Goal: Task Accomplishment & Management: Use online tool/utility

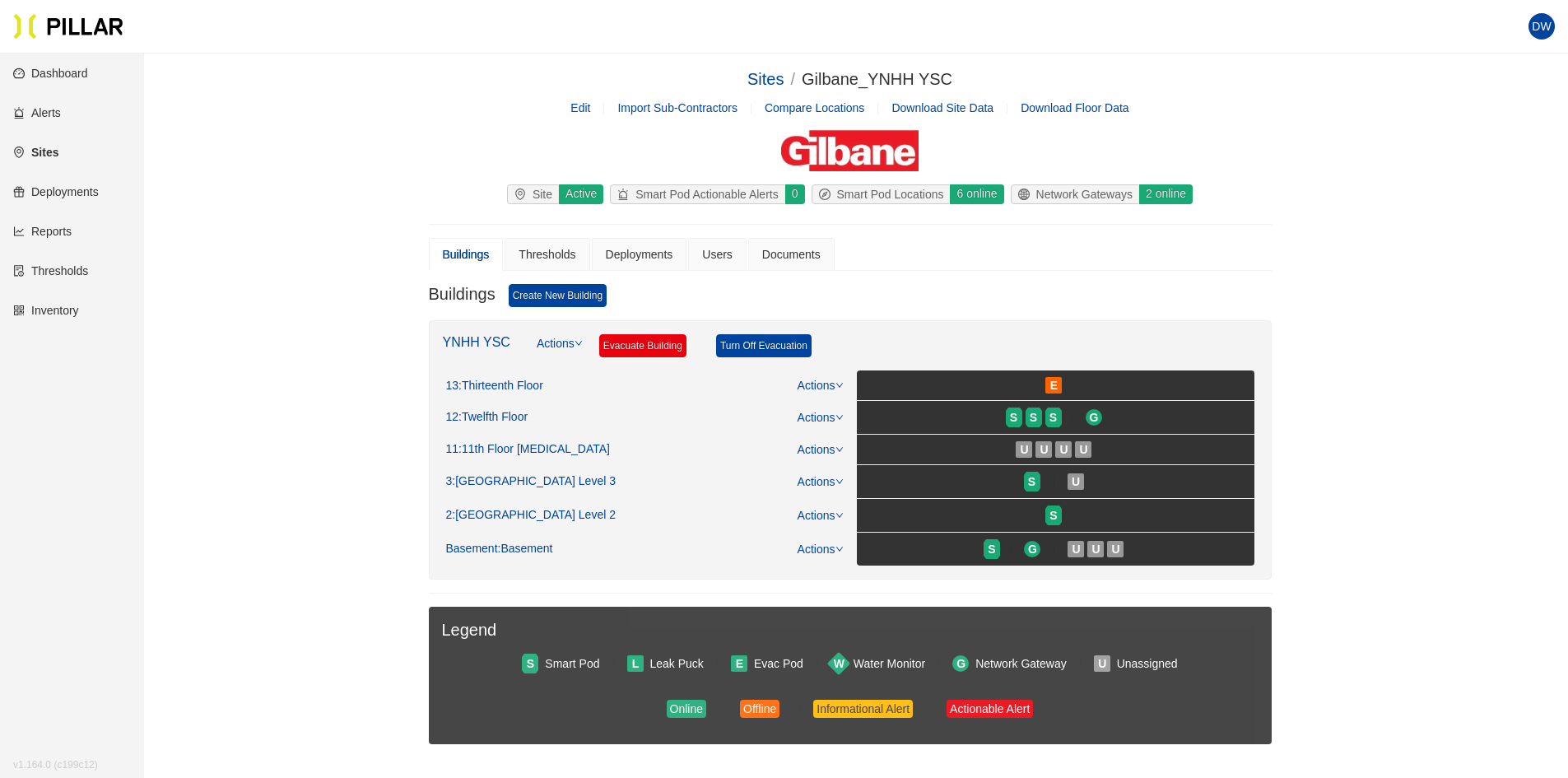
click at [46, 225] on link "Reports" at bounding box center [42, 231] width 58 height 13
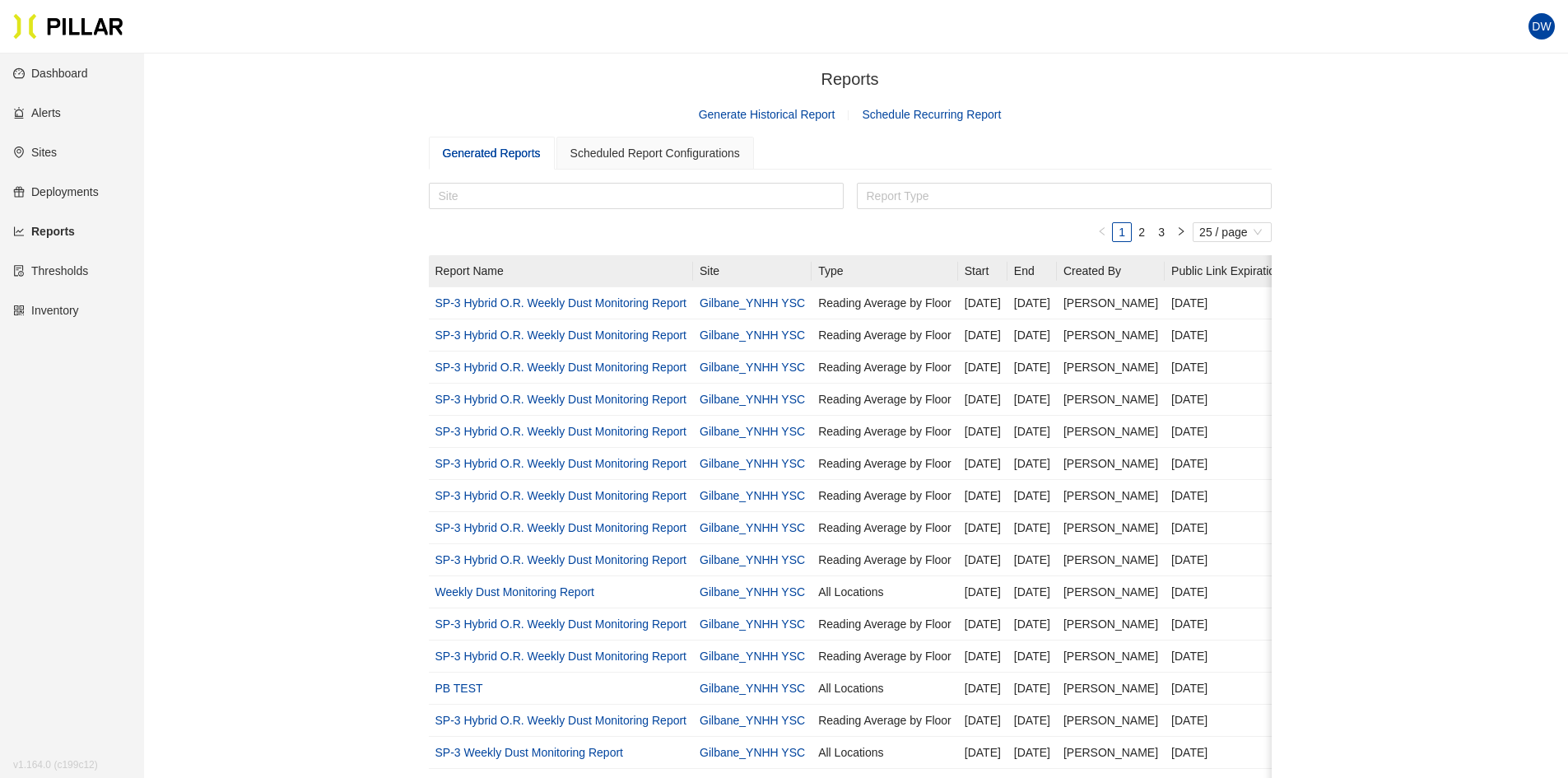
click at [807, 114] on link "Generate Historical Report" at bounding box center [767, 114] width 137 height 13
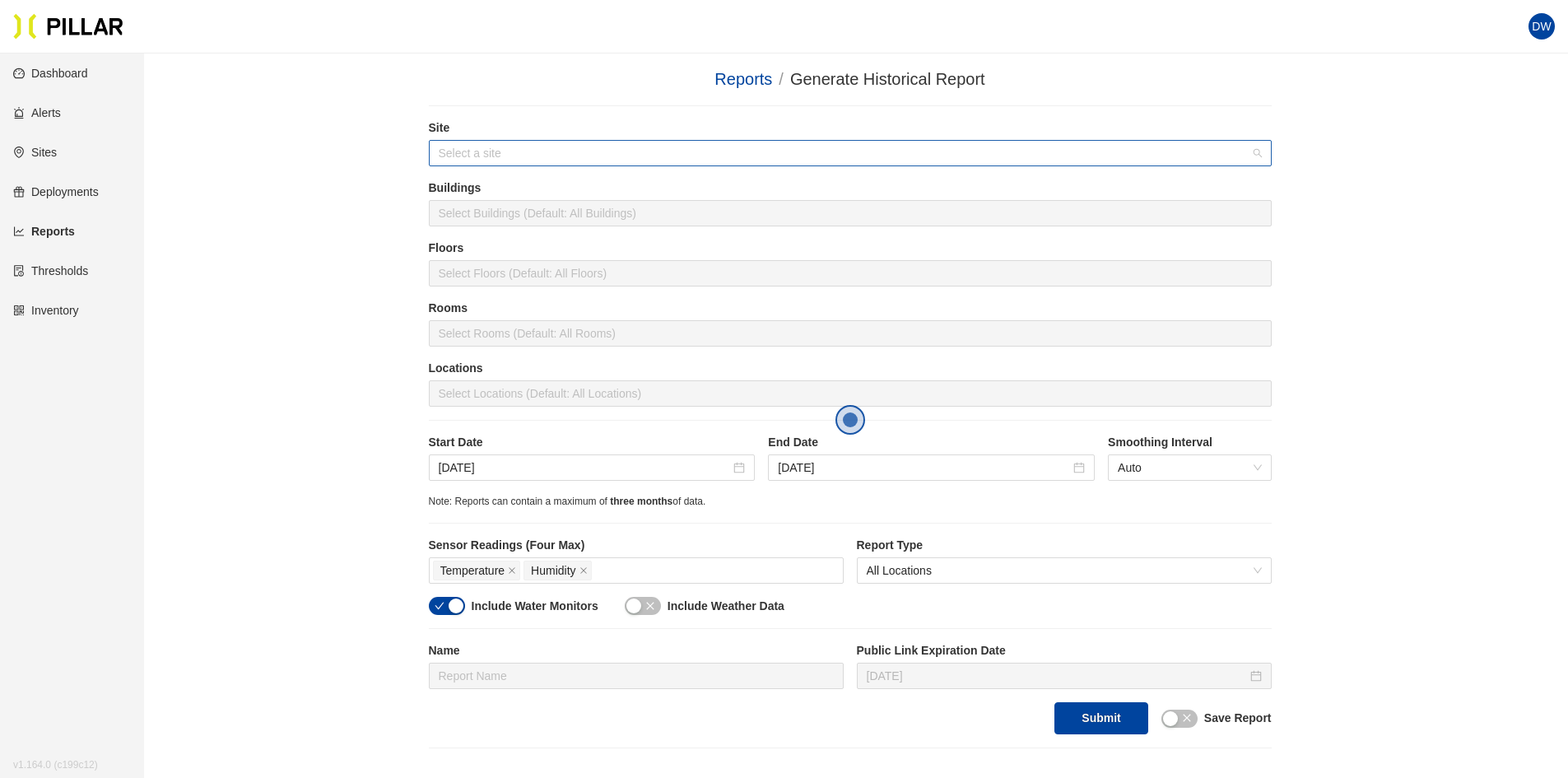
click at [663, 167] on div "Select a site" at bounding box center [850, 153] width 843 height 26
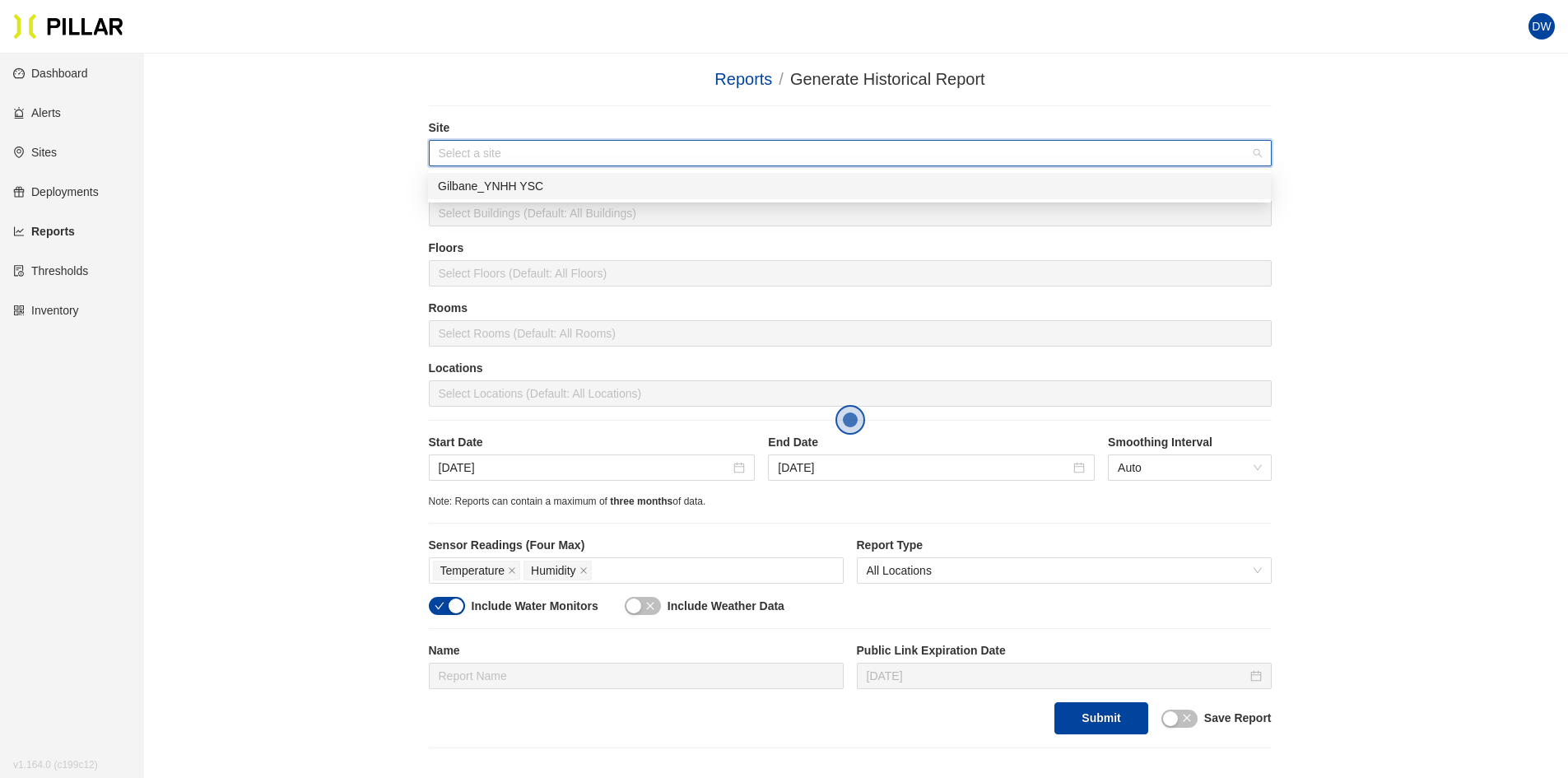
click at [626, 194] on div "Gilbane_YNHH YSC" at bounding box center [849, 186] width 823 height 18
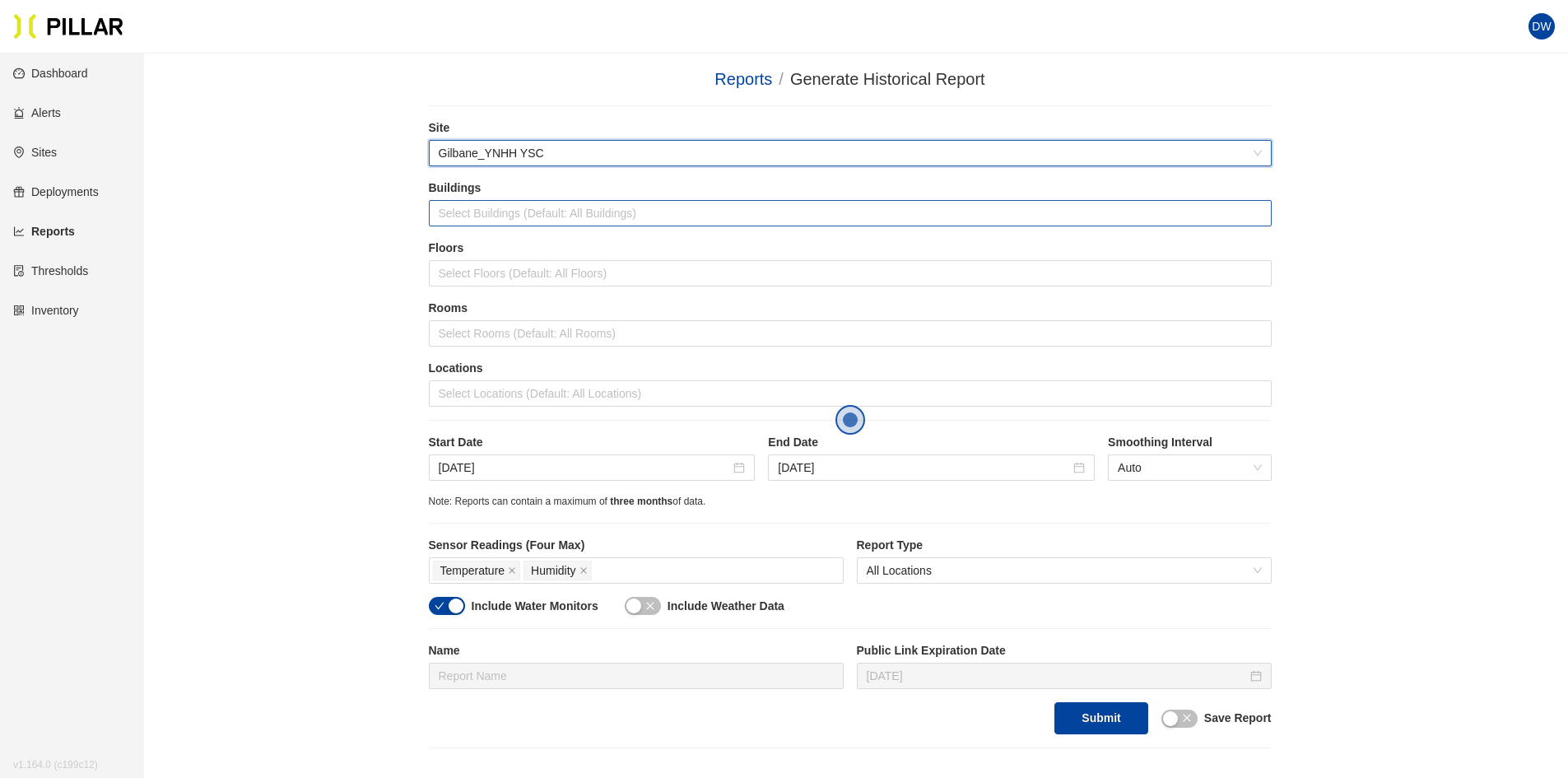
click at [538, 208] on div at bounding box center [849, 213] width 835 height 23
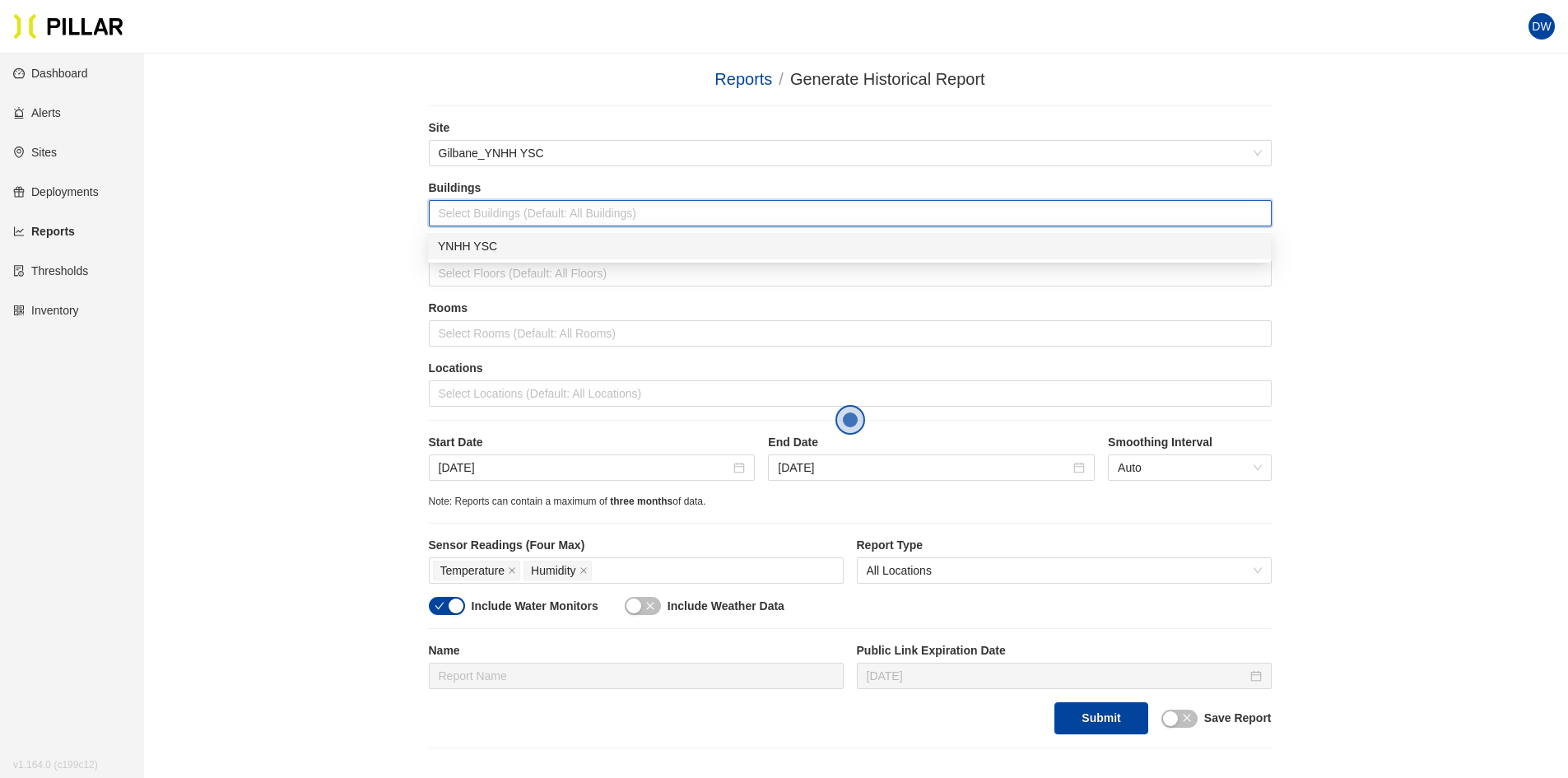
click at [541, 248] on div "YNHH YSC" at bounding box center [849, 246] width 823 height 18
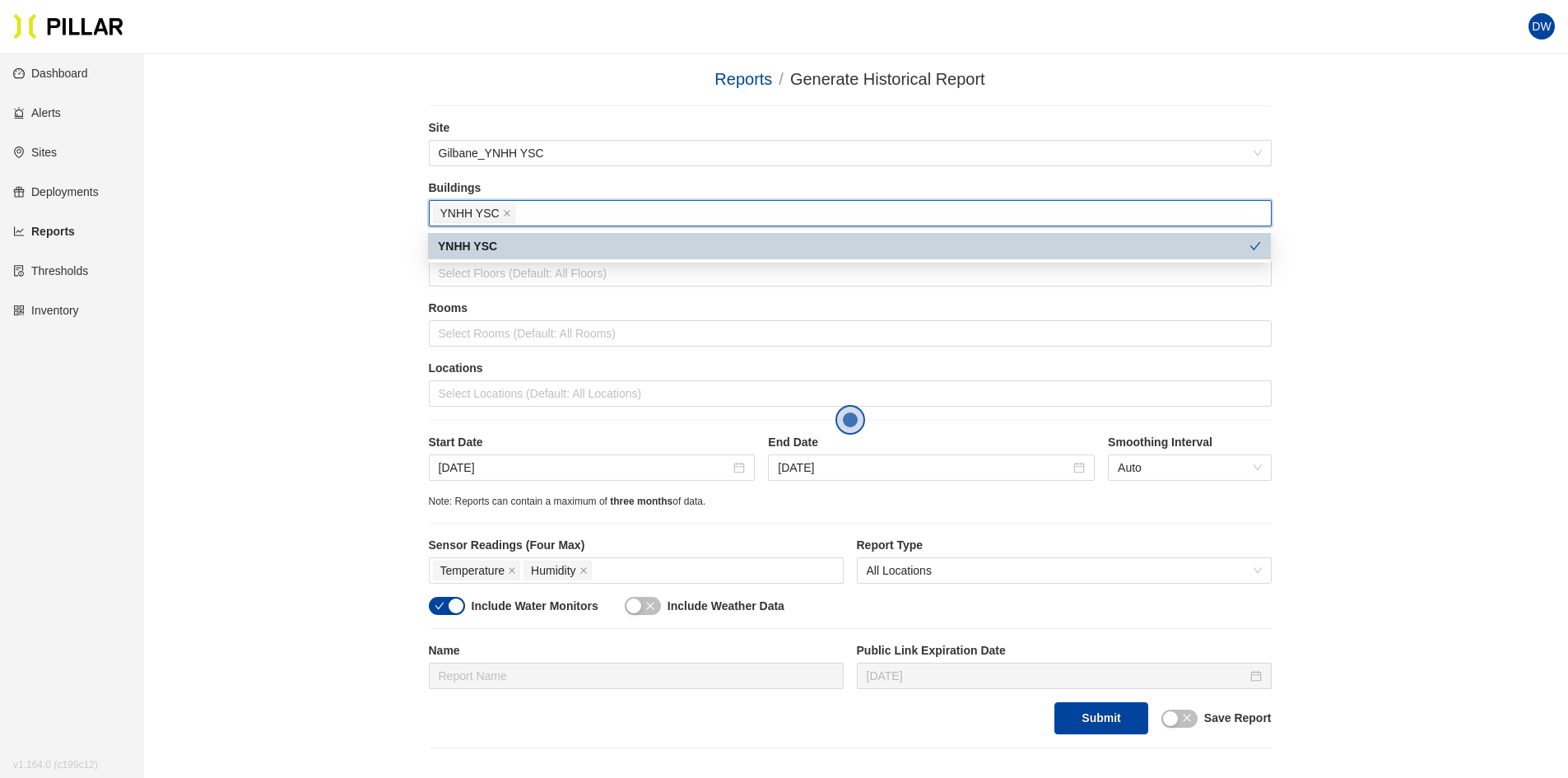
click at [500, 246] on div "YNHH YSC" at bounding box center [843, 246] width 812 height 18
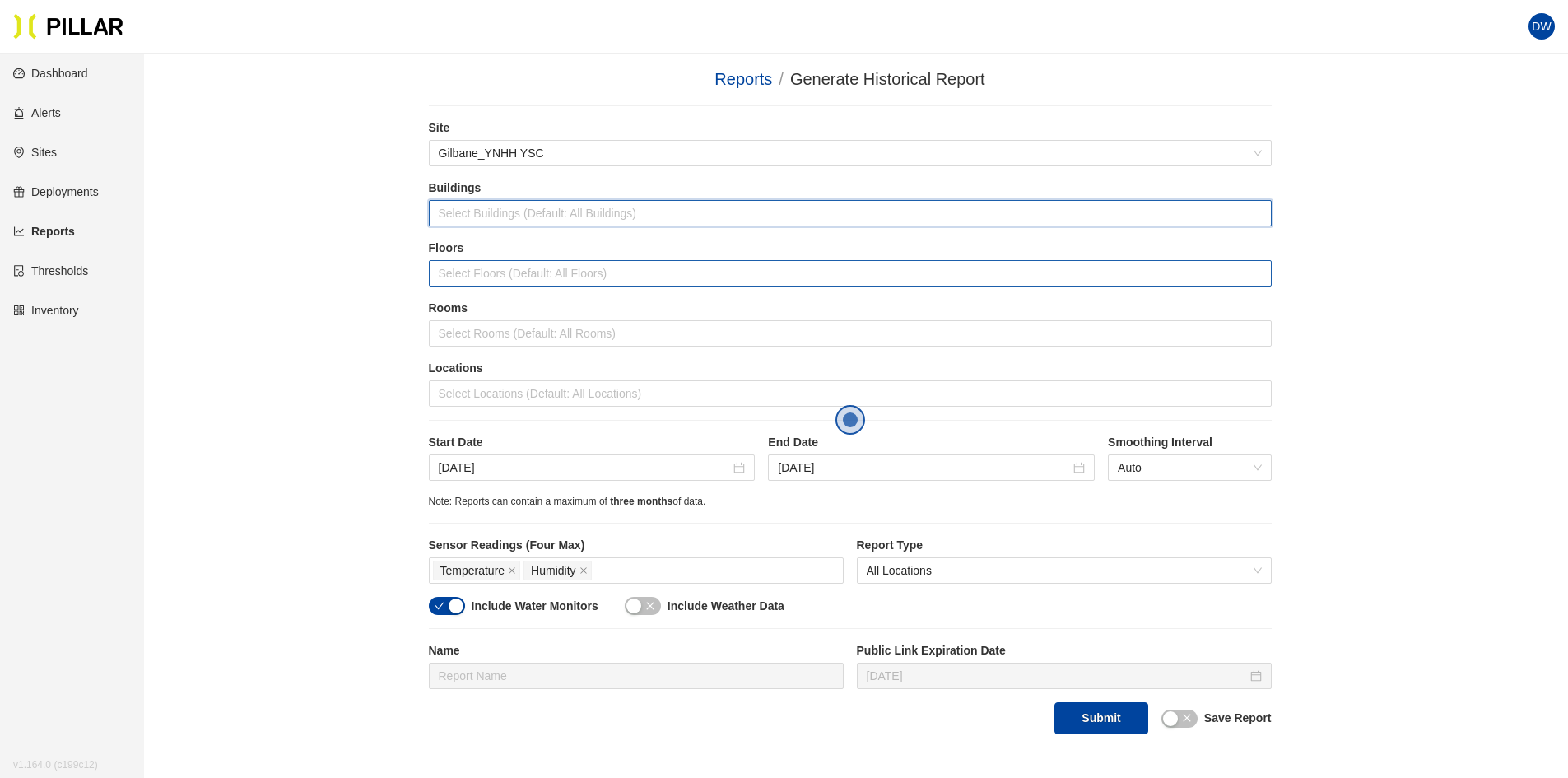
click at [500, 263] on div at bounding box center [849, 273] width 835 height 23
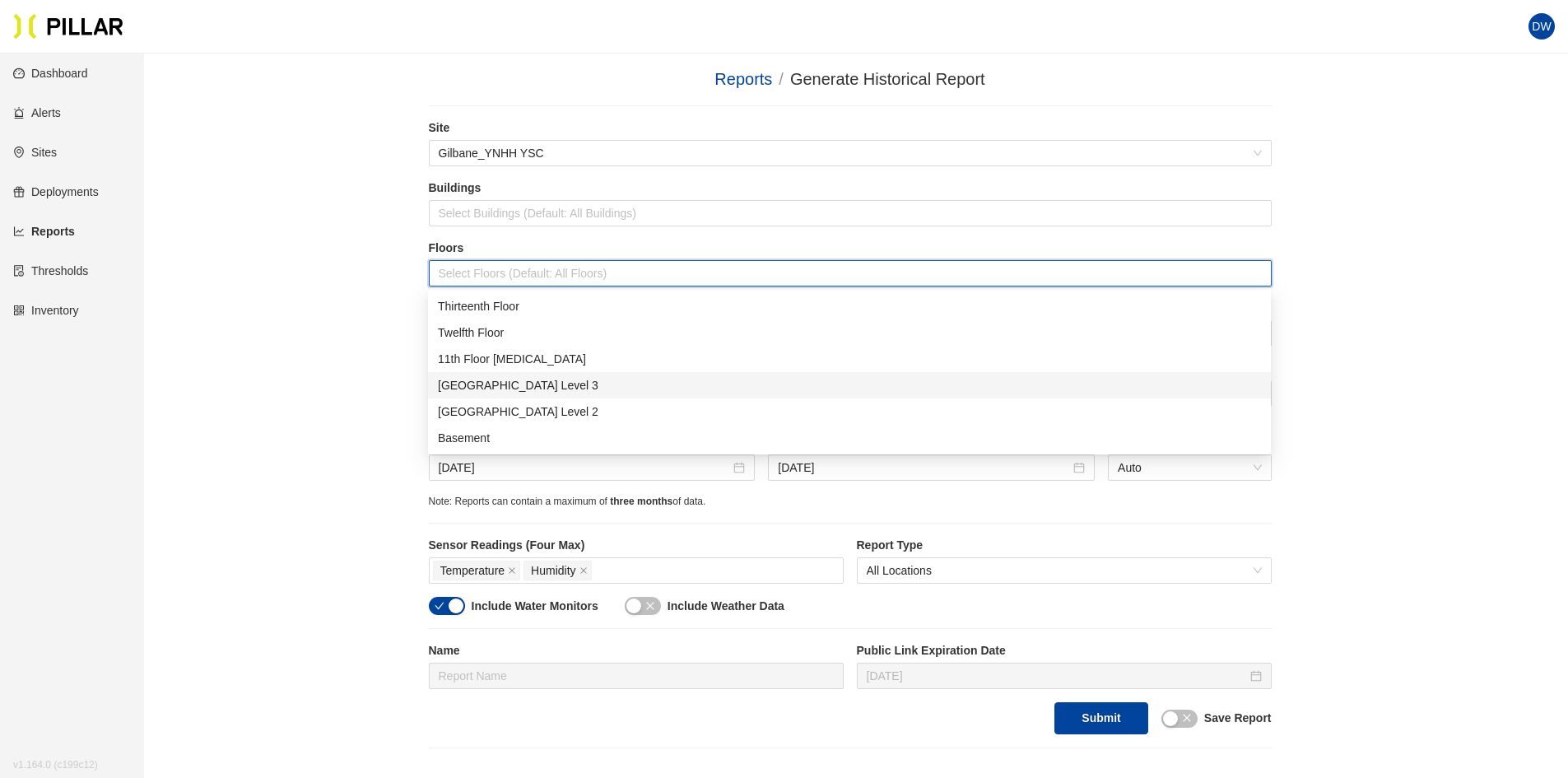
click at [483, 393] on div "[GEOGRAPHIC_DATA] Level 3" at bounding box center [849, 385] width 823 height 18
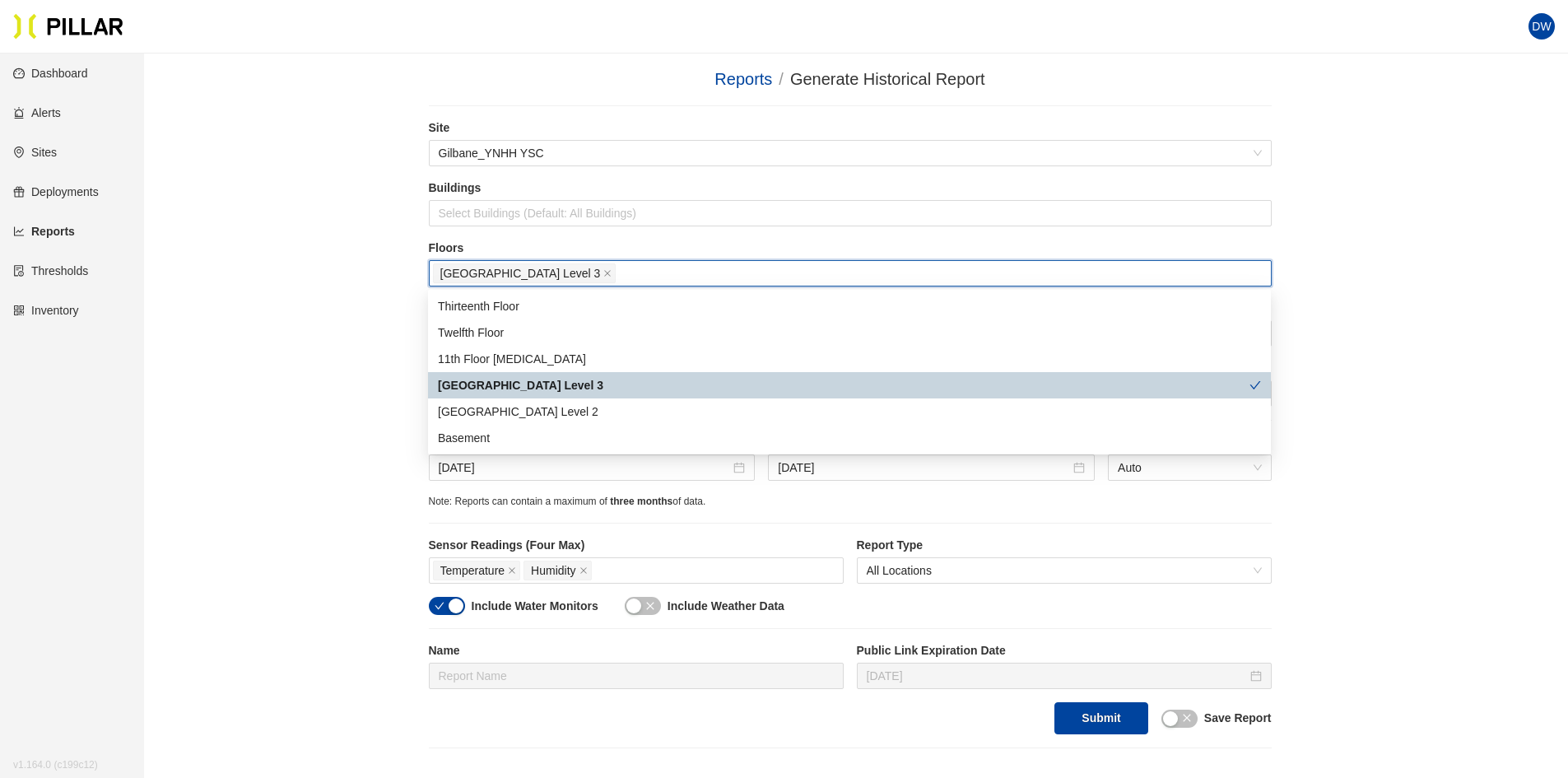
click at [481, 387] on div "[GEOGRAPHIC_DATA] Level 3" at bounding box center [843, 385] width 812 height 18
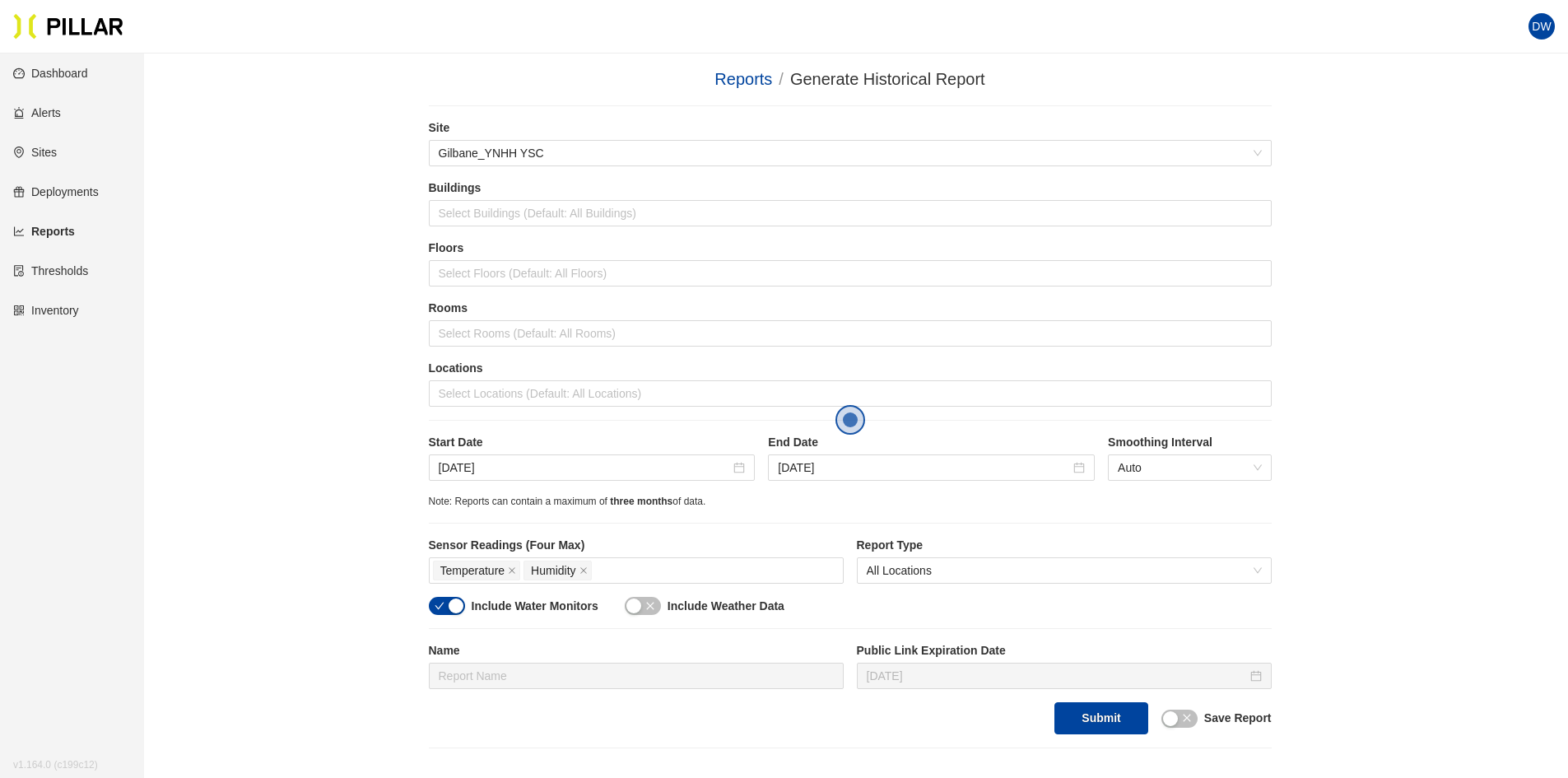
click at [335, 330] on div "Reports / Generate Historical Report / Site Gilbane_YNHH YSC Buildings Select B…" at bounding box center [849, 407] width 1331 height 682
click at [477, 270] on div at bounding box center [849, 273] width 835 height 23
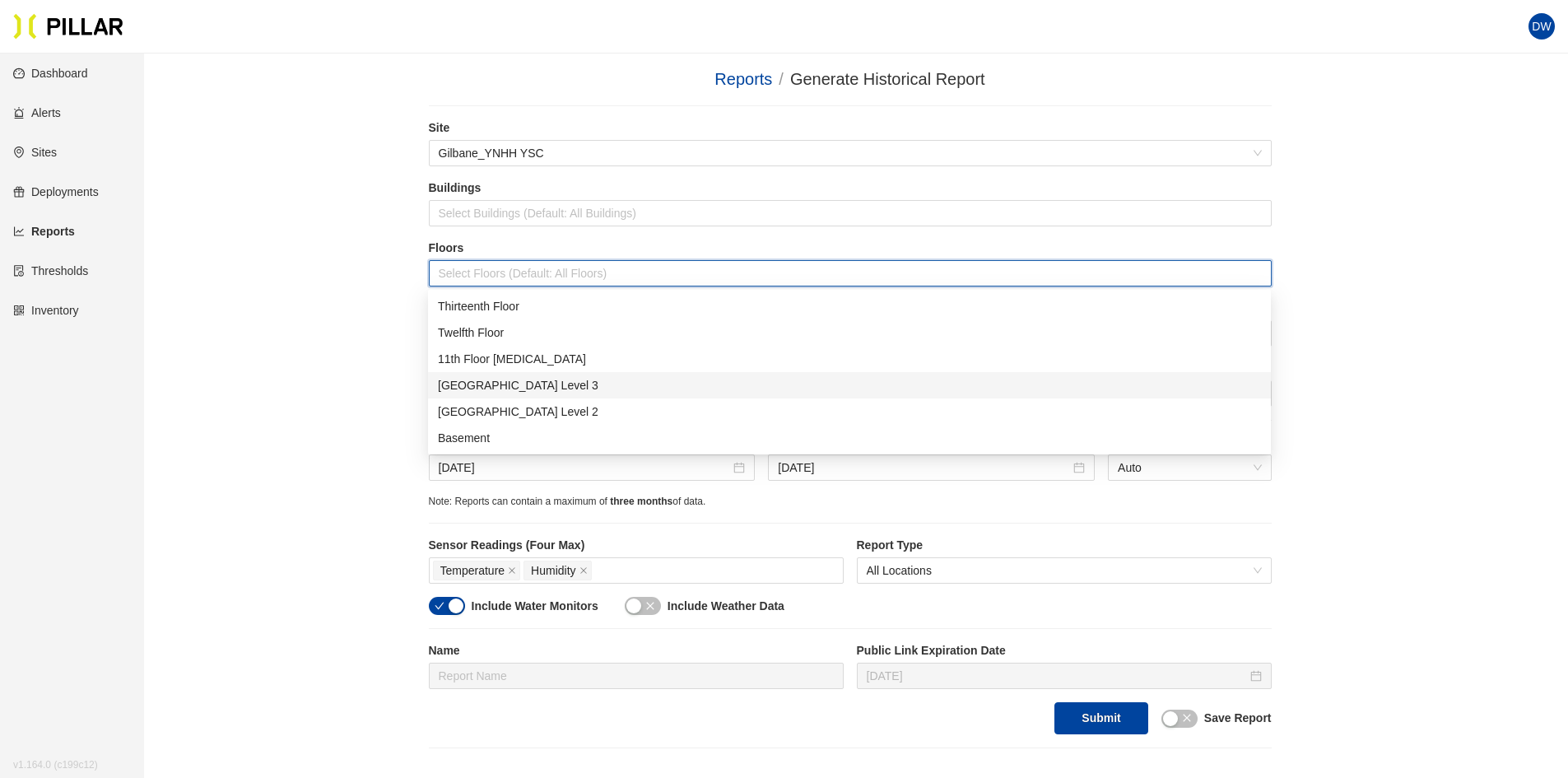
click at [495, 382] on div "[GEOGRAPHIC_DATA] Level 3" at bounding box center [849, 385] width 823 height 18
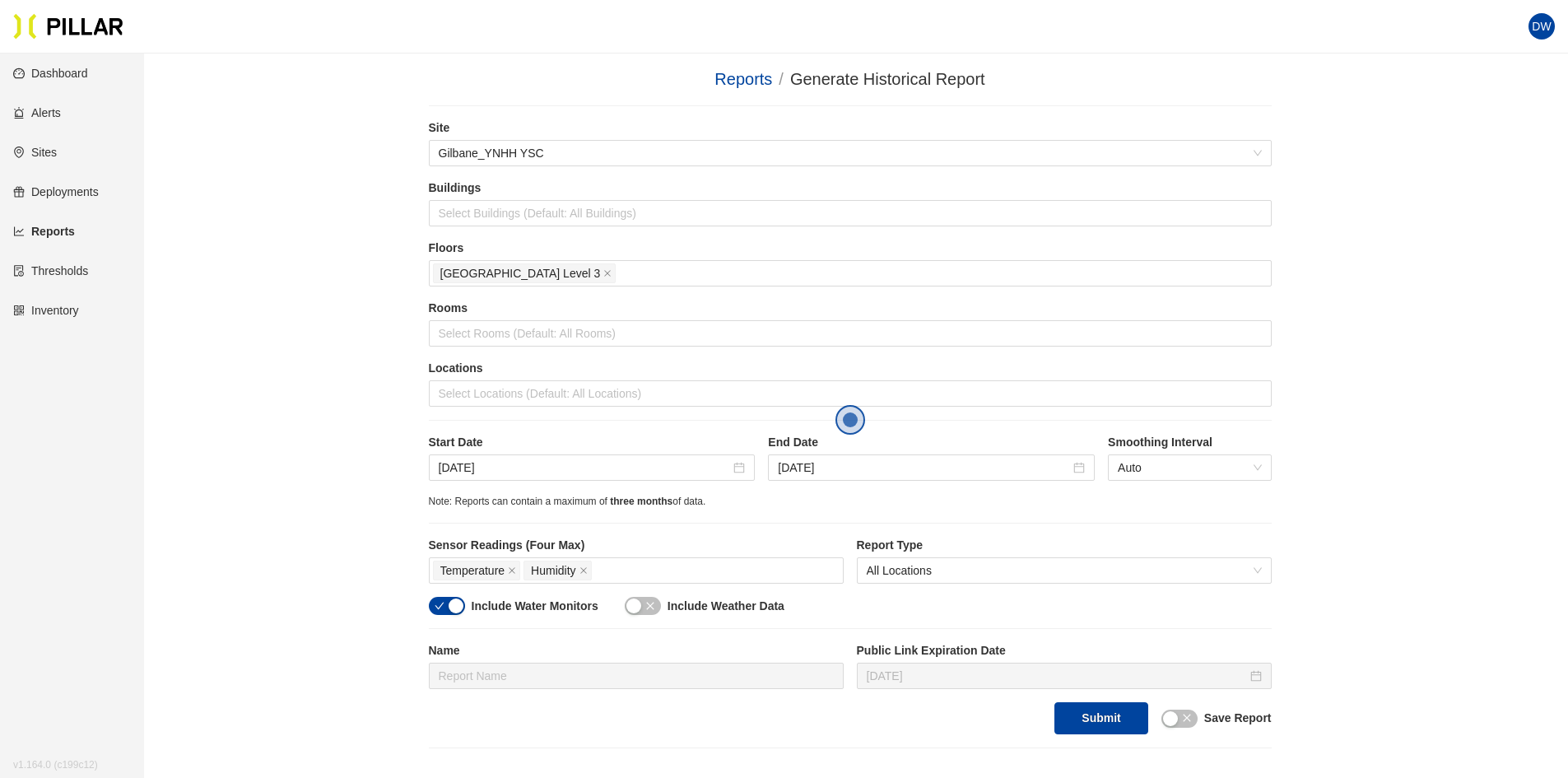
click at [383, 211] on div "Reports / Generate Historical Report / Site Gilbane_YNHH YSC Buildings Select B…" at bounding box center [849, 407] width 1331 height 682
click at [461, 215] on div at bounding box center [849, 213] width 835 height 23
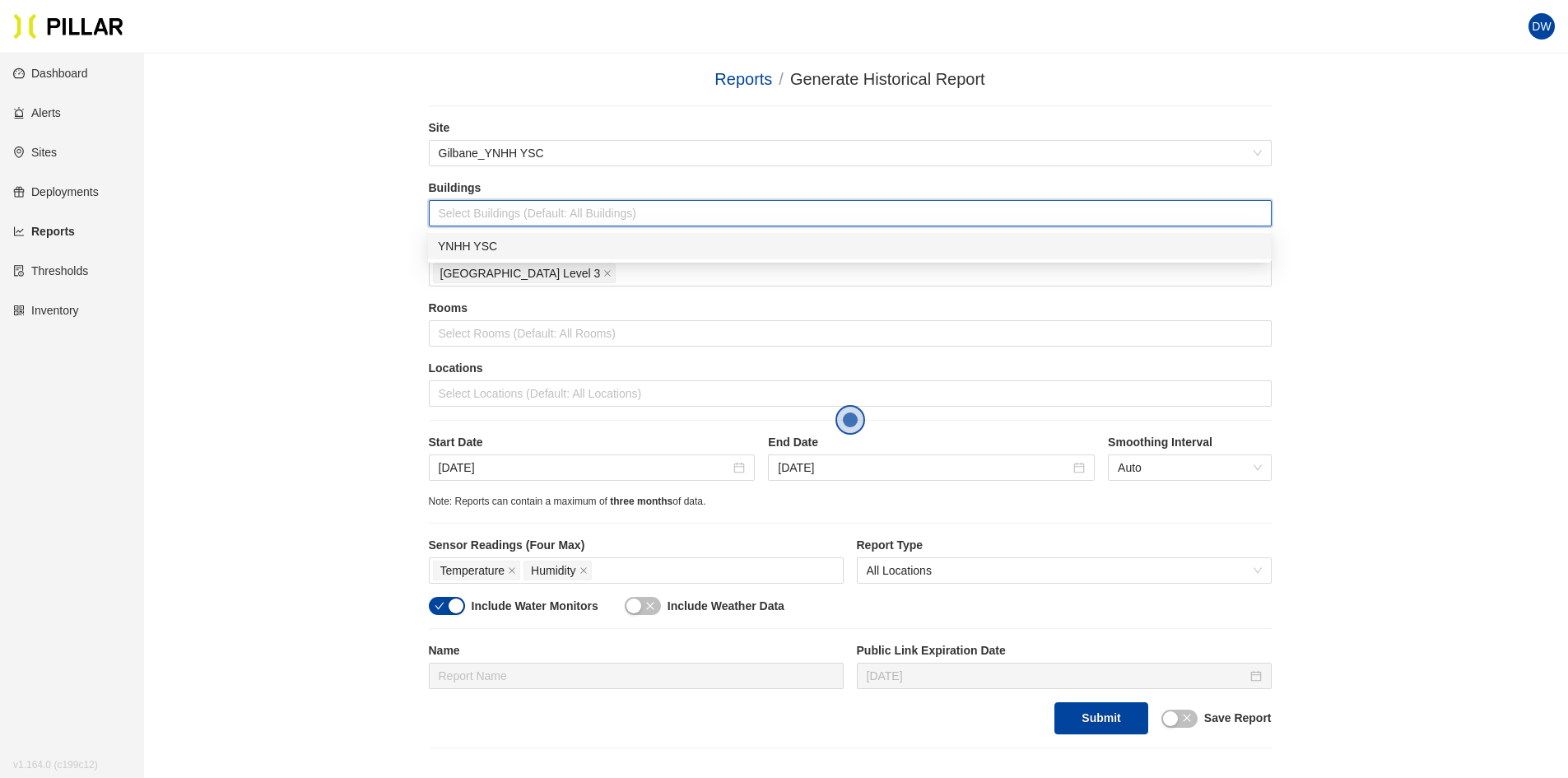
click at [472, 242] on div "YNHH YSC" at bounding box center [849, 246] width 823 height 18
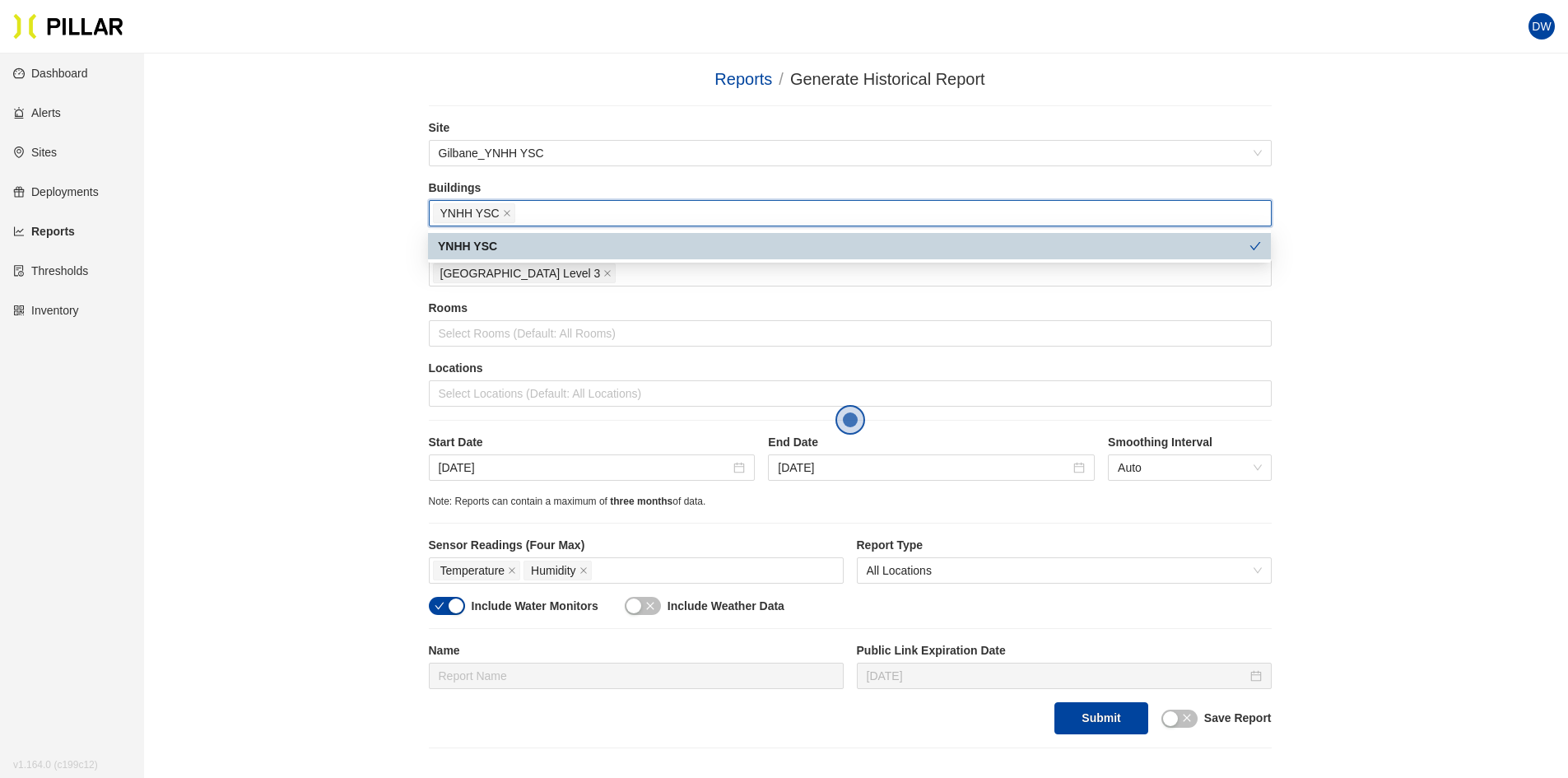
click at [359, 229] on div "Reports / Generate Historical Report / Site Gilbane_YNHH YSC Buildings YNHH YSC…" at bounding box center [849, 407] width 1331 height 682
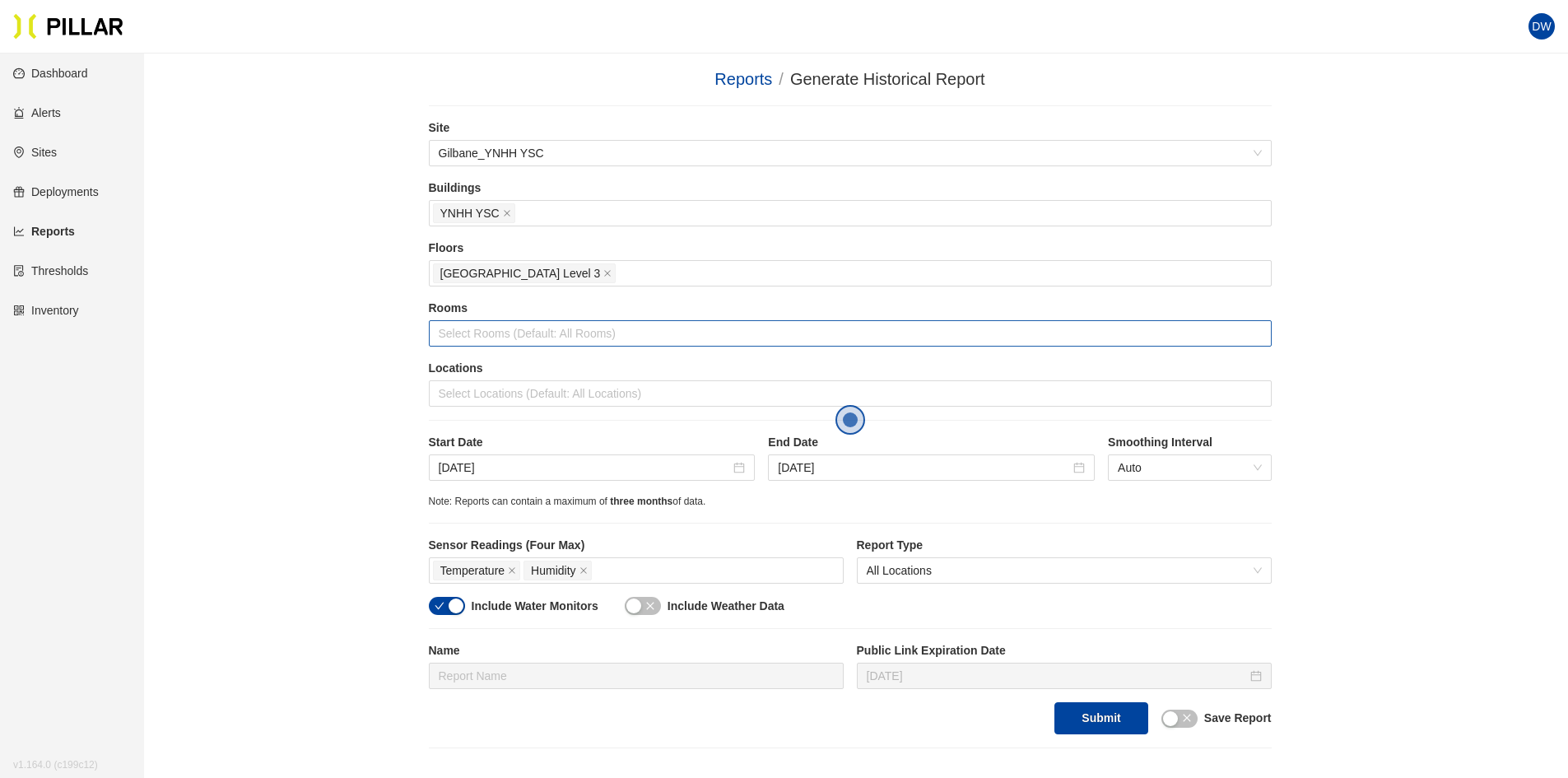
click at [477, 339] on div at bounding box center [849, 333] width 835 height 23
click at [359, 310] on div "Reports / Generate Historical Report / Site Gilbane_YNHH YSC Buildings YNHH YSC…" at bounding box center [849, 407] width 1331 height 682
click at [460, 379] on div "Locations Select Locations (Default: All Locations)" at bounding box center [850, 383] width 843 height 47
click at [460, 391] on div at bounding box center [849, 393] width 835 height 23
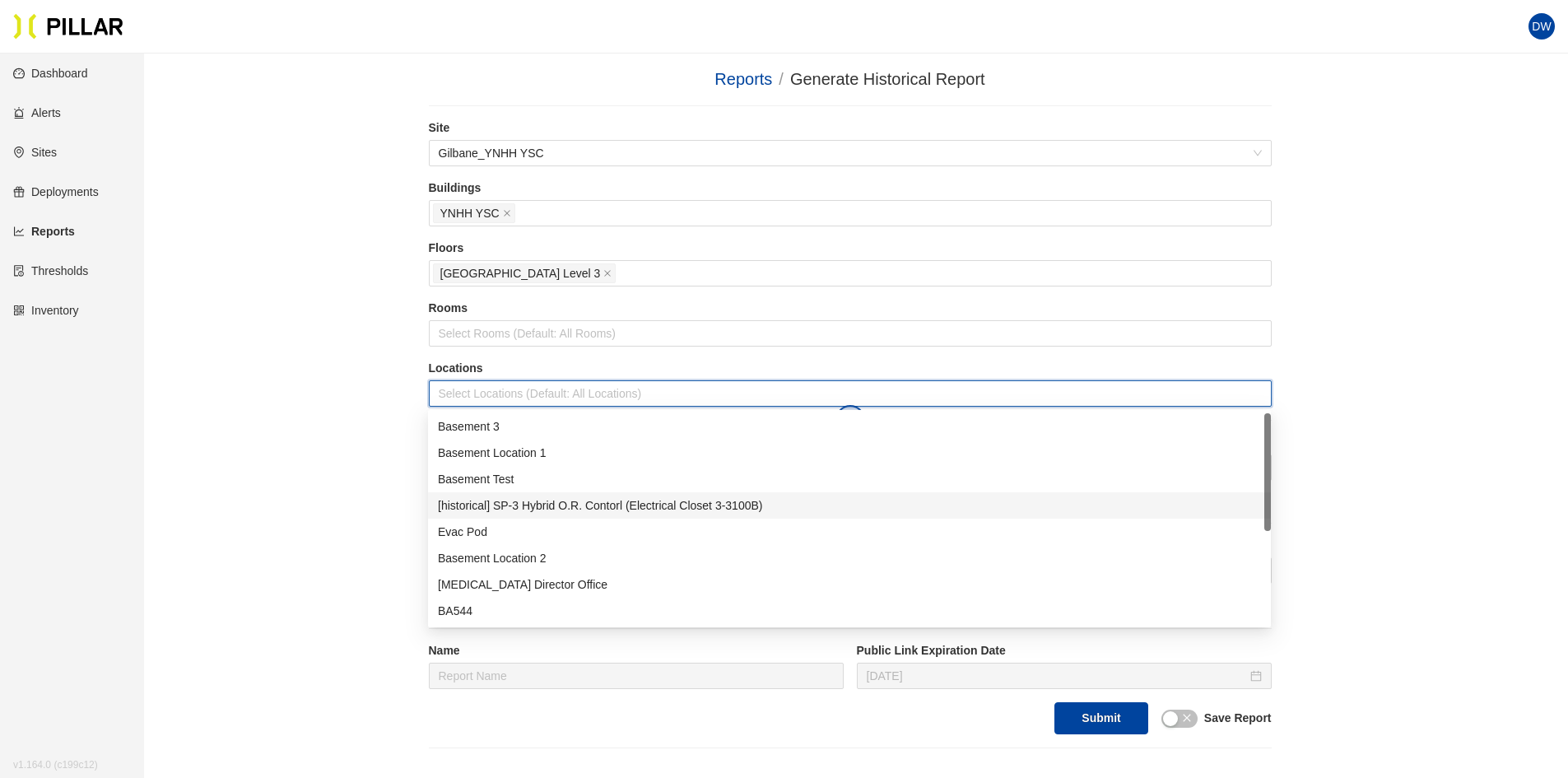
click at [531, 502] on div "[historical] SP-3 Hybrid O.R. Contorl (Electrical Closet 3-3100B)" at bounding box center [849, 505] width 823 height 18
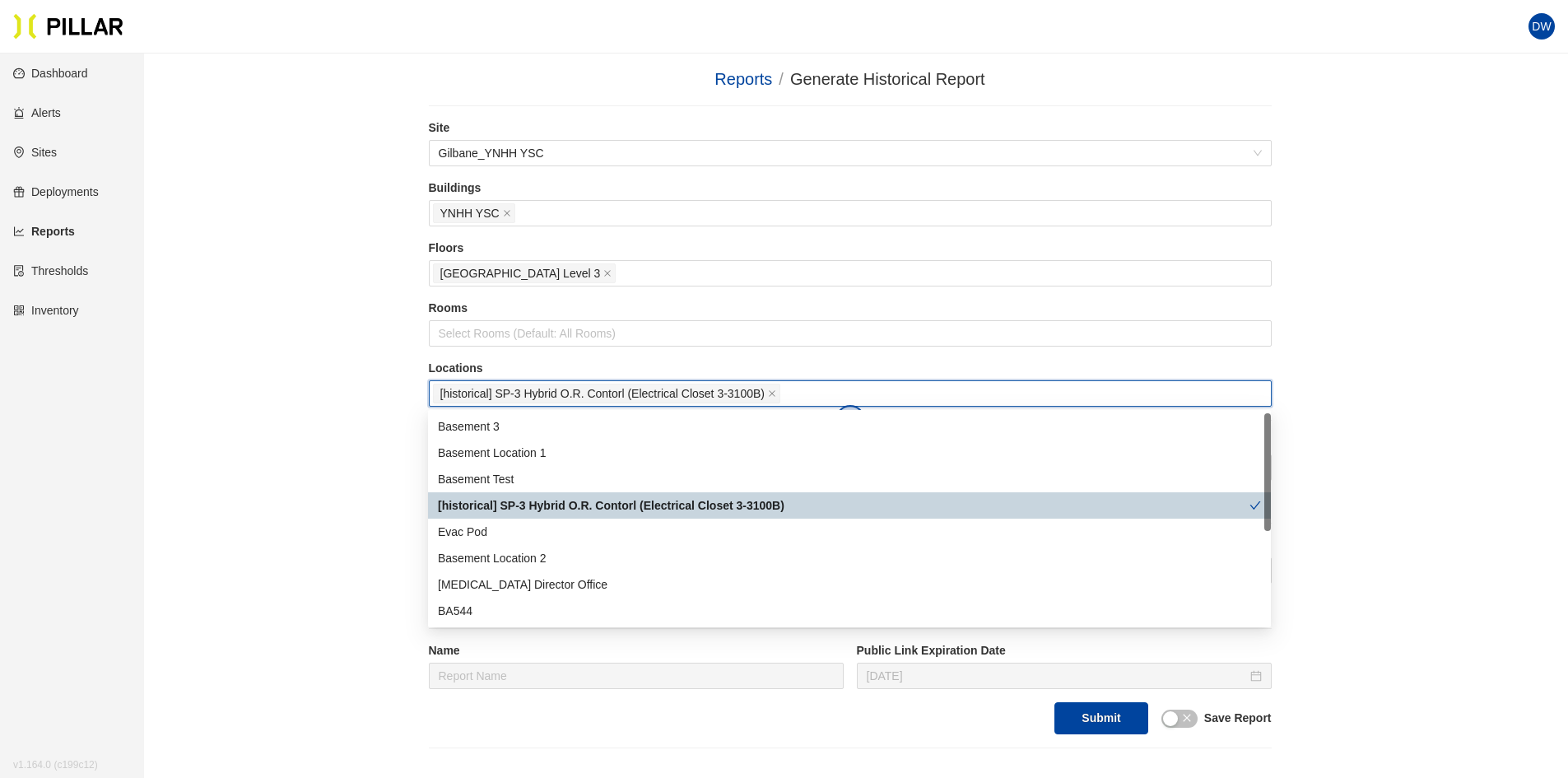
click at [521, 508] on div "[historical] SP-3 Hybrid O.R. Contorl (Electrical Closet 3-3100B)" at bounding box center [843, 505] width 812 height 18
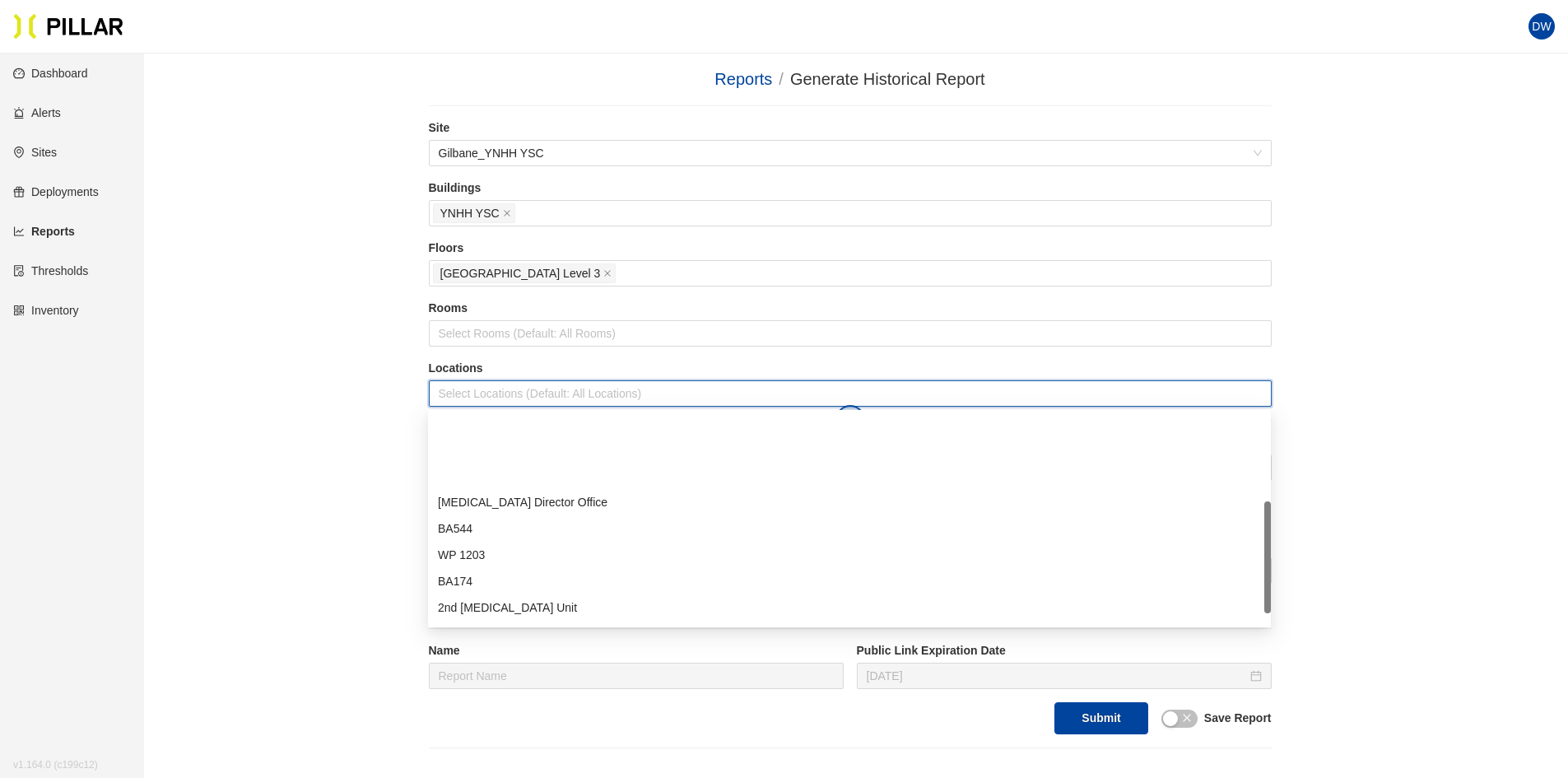
scroll to position [184, 0]
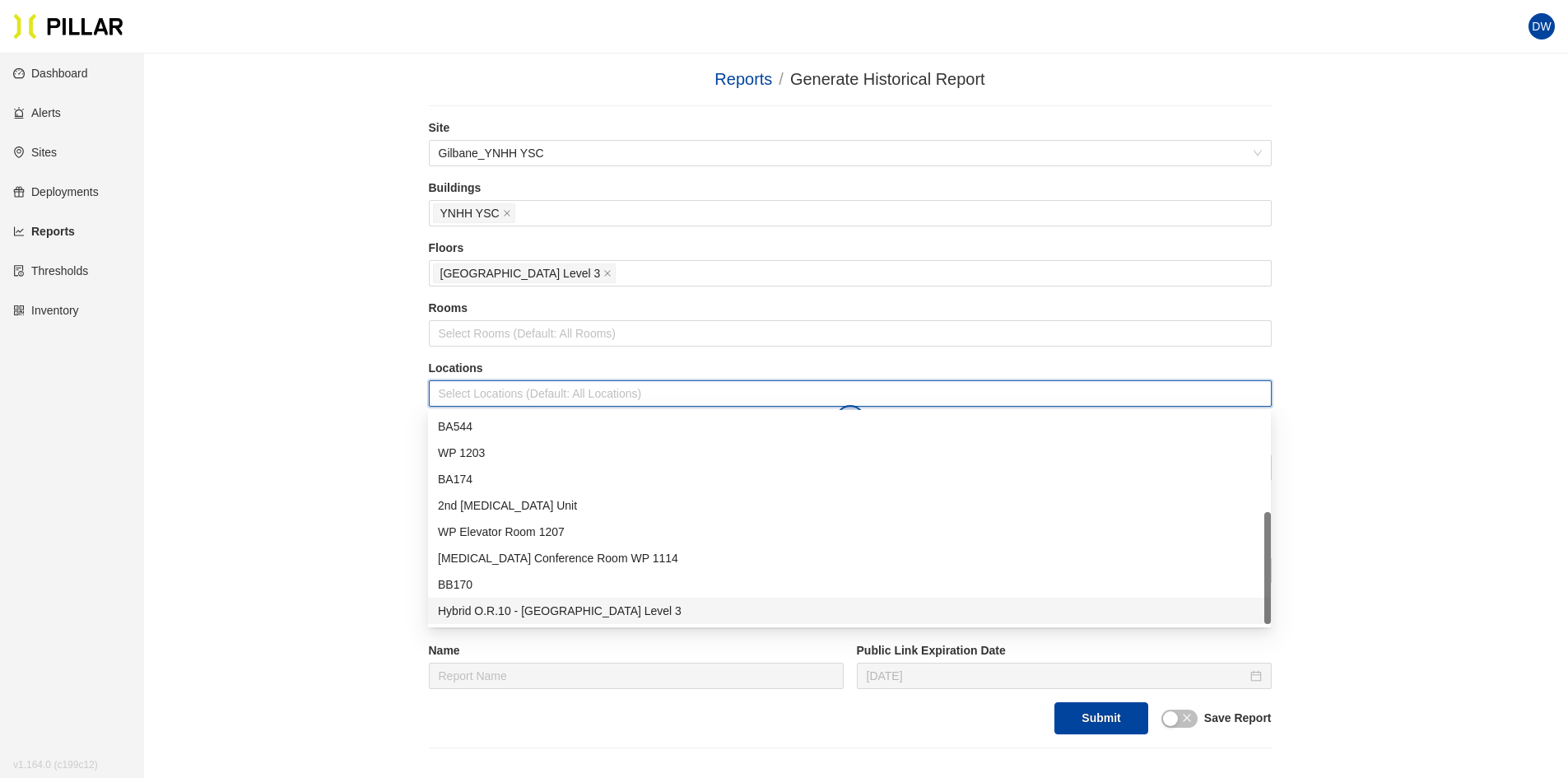
click at [556, 603] on div "Hybrid O.R.10 - [GEOGRAPHIC_DATA] Level 3" at bounding box center [849, 611] width 823 height 18
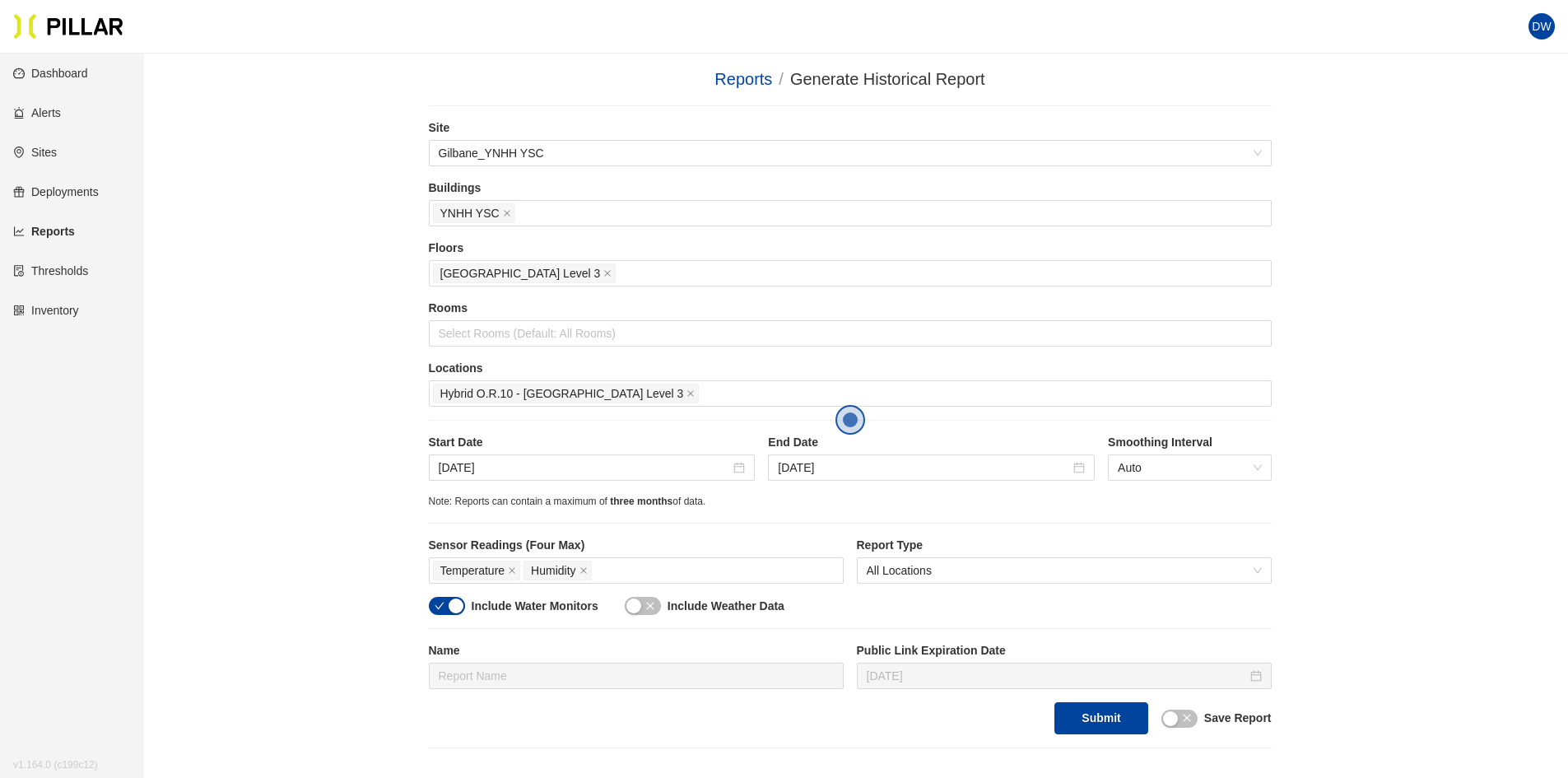
click at [364, 456] on div "Reports / Generate Historical Report / Site Gilbane_YNHH YSC Buildings YNHH YSC…" at bounding box center [849, 407] width 1331 height 682
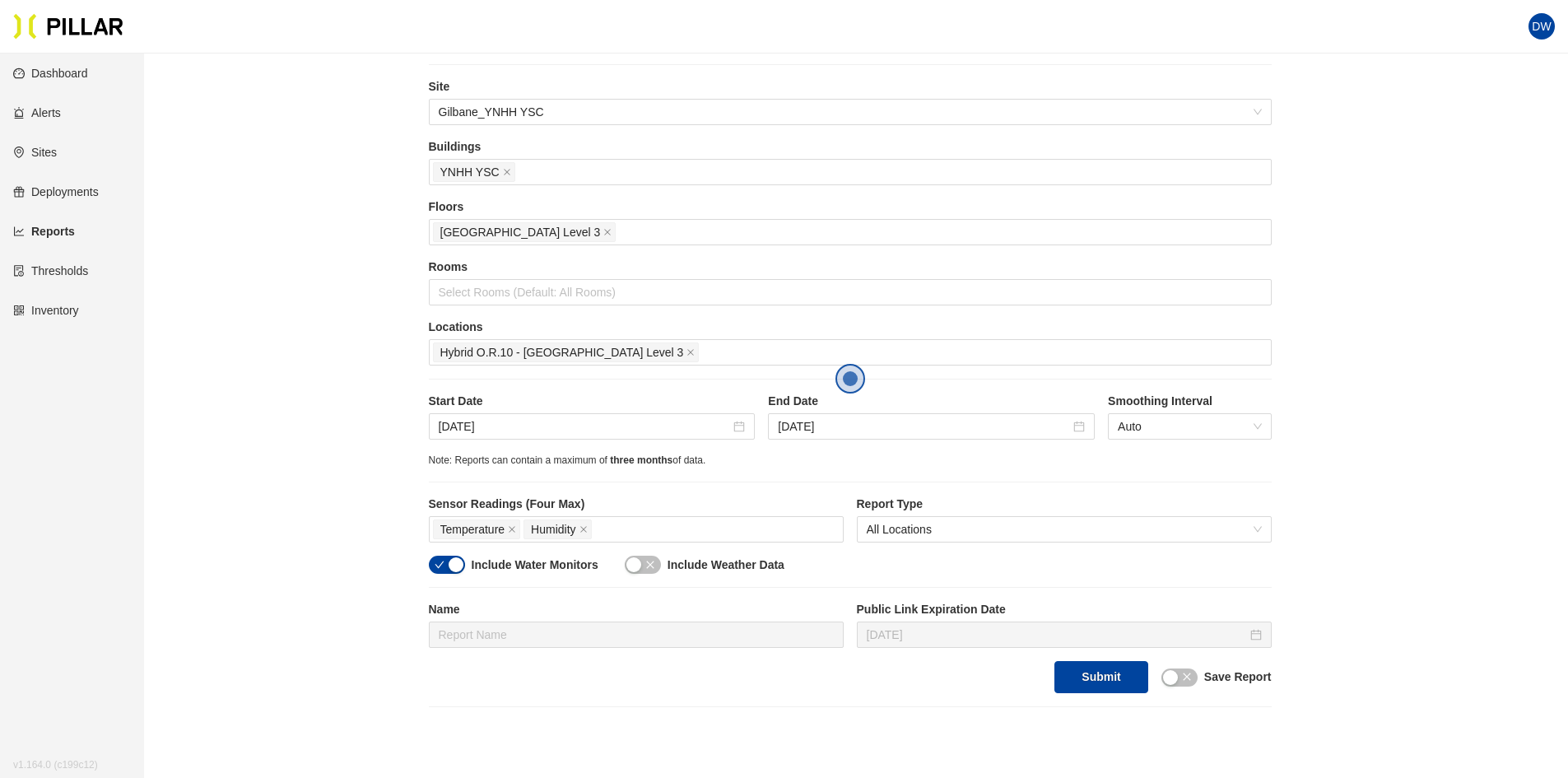
scroll to position [82, 0]
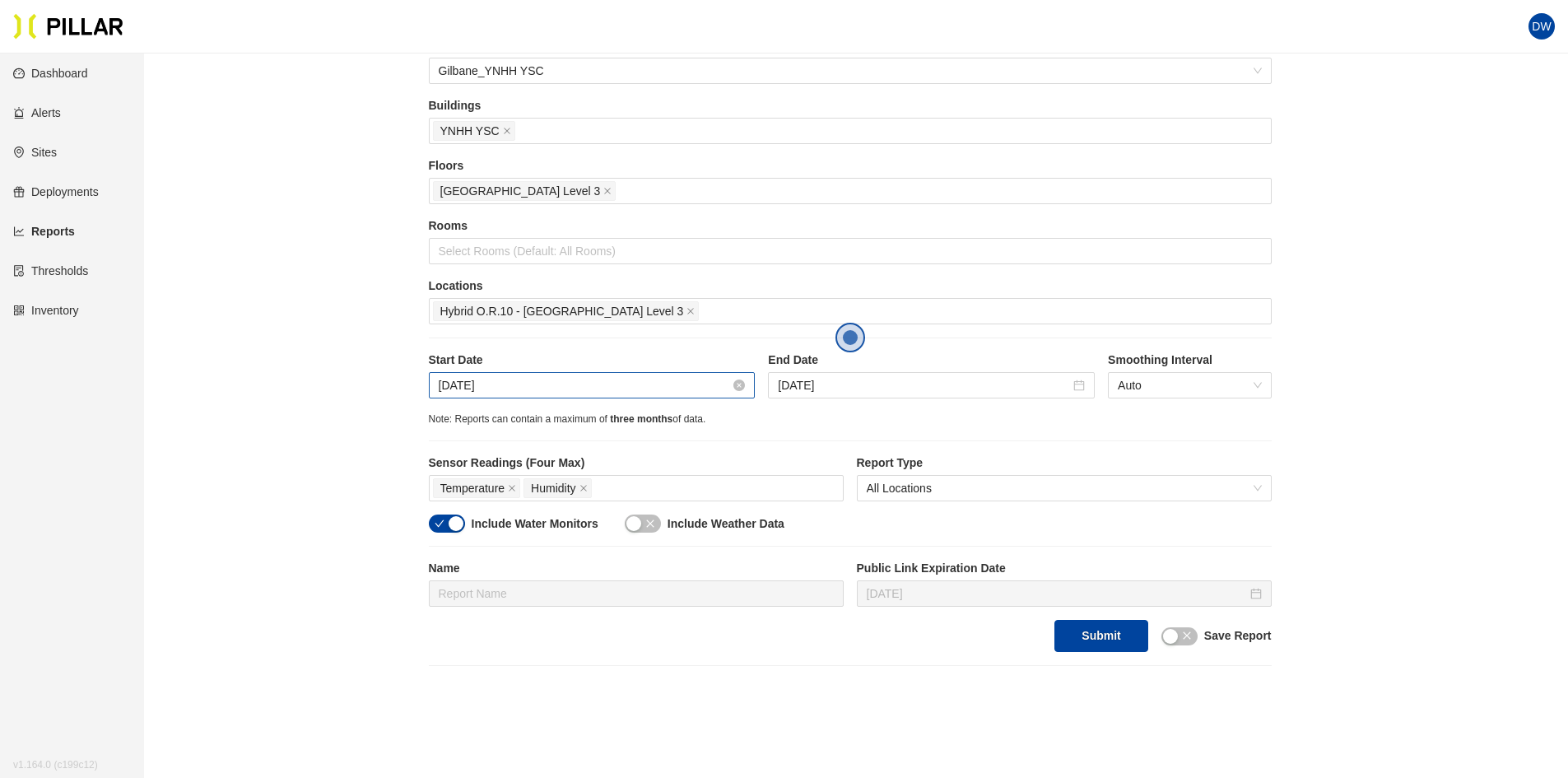
click at [740, 377] on div "[DATE]" at bounding box center [592, 385] width 307 height 18
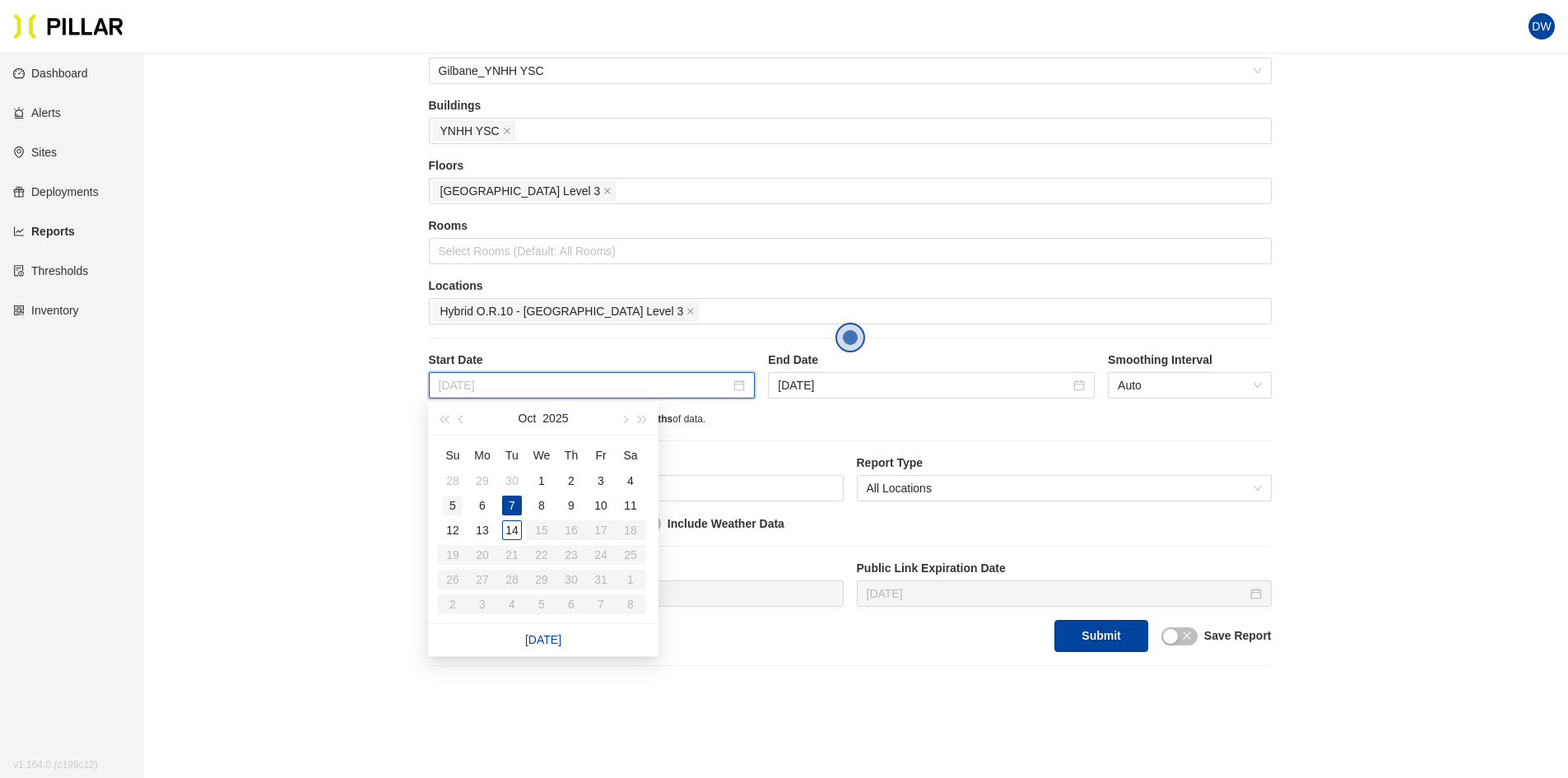
type input "[DATE]"
click at [456, 506] on div "5" at bounding box center [453, 505] width 20 height 20
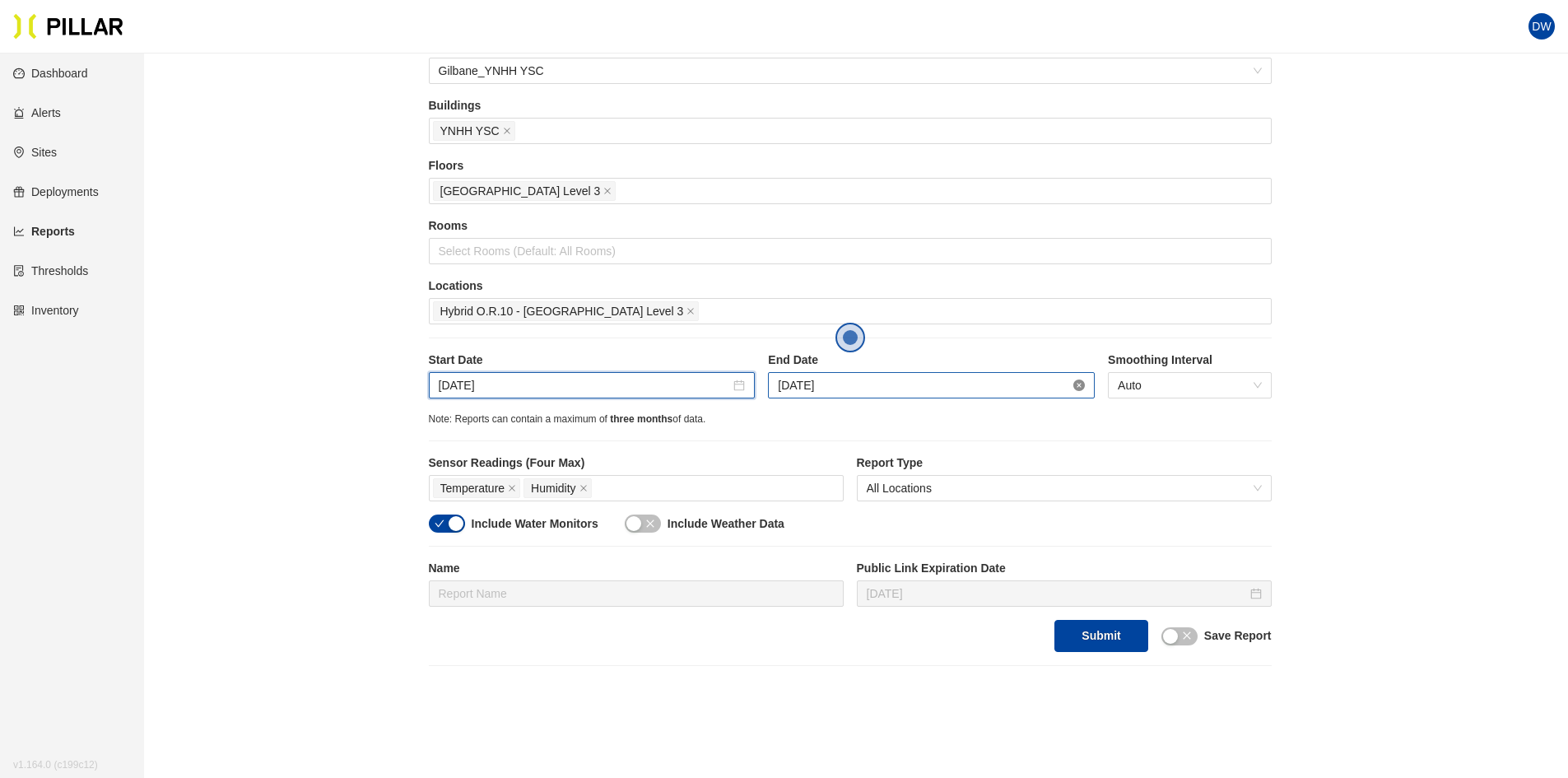
click at [1076, 389] on icon "close-circle" at bounding box center [1079, 385] width 11 height 11
click at [1084, 387] on icon "close-circle" at bounding box center [1079, 385] width 11 height 11
click at [1032, 390] on input "[DATE]" at bounding box center [924, 385] width 292 height 18
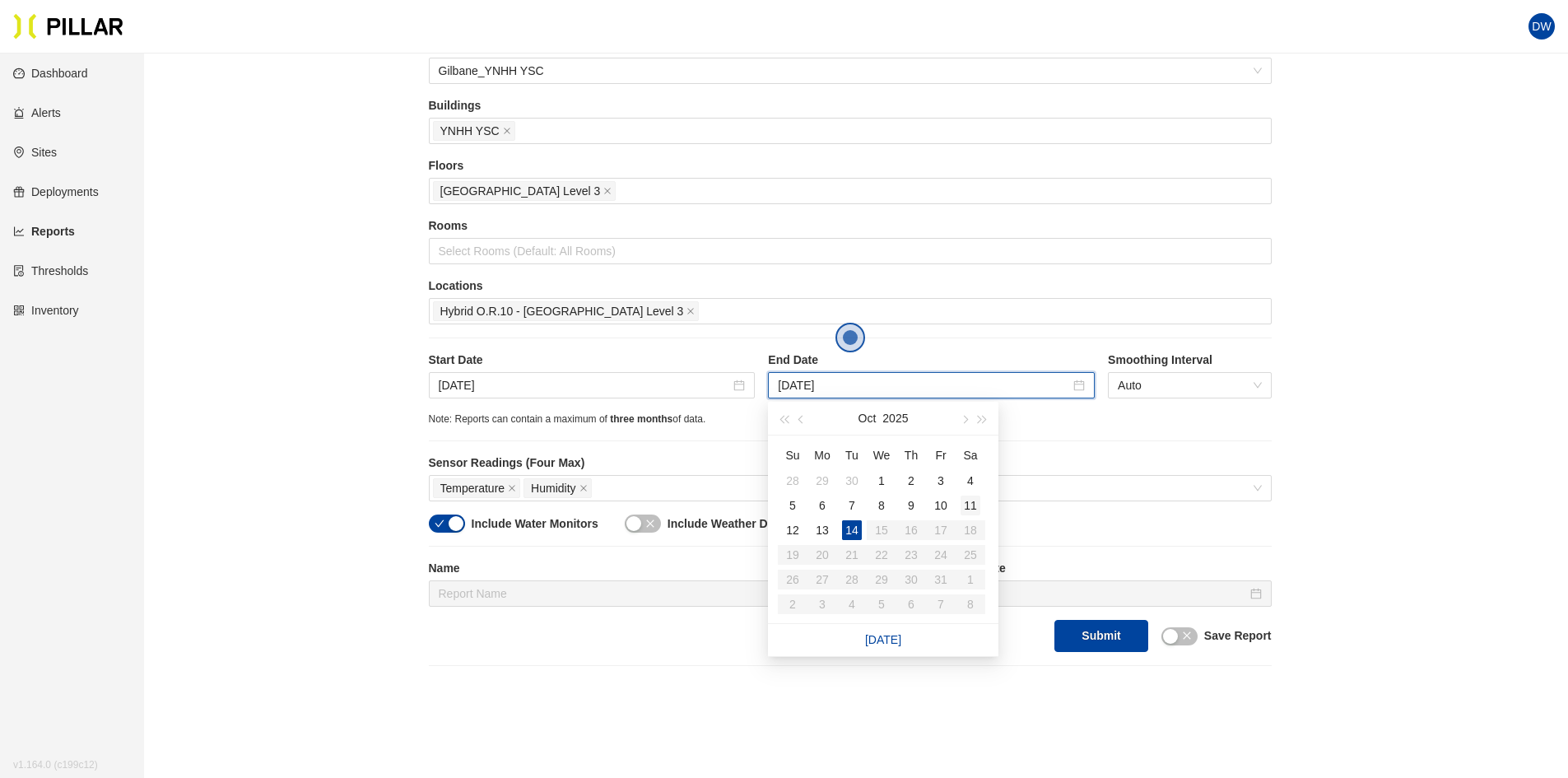
type input "[DATE]"
click at [975, 508] on div "11" at bounding box center [970, 505] width 20 height 20
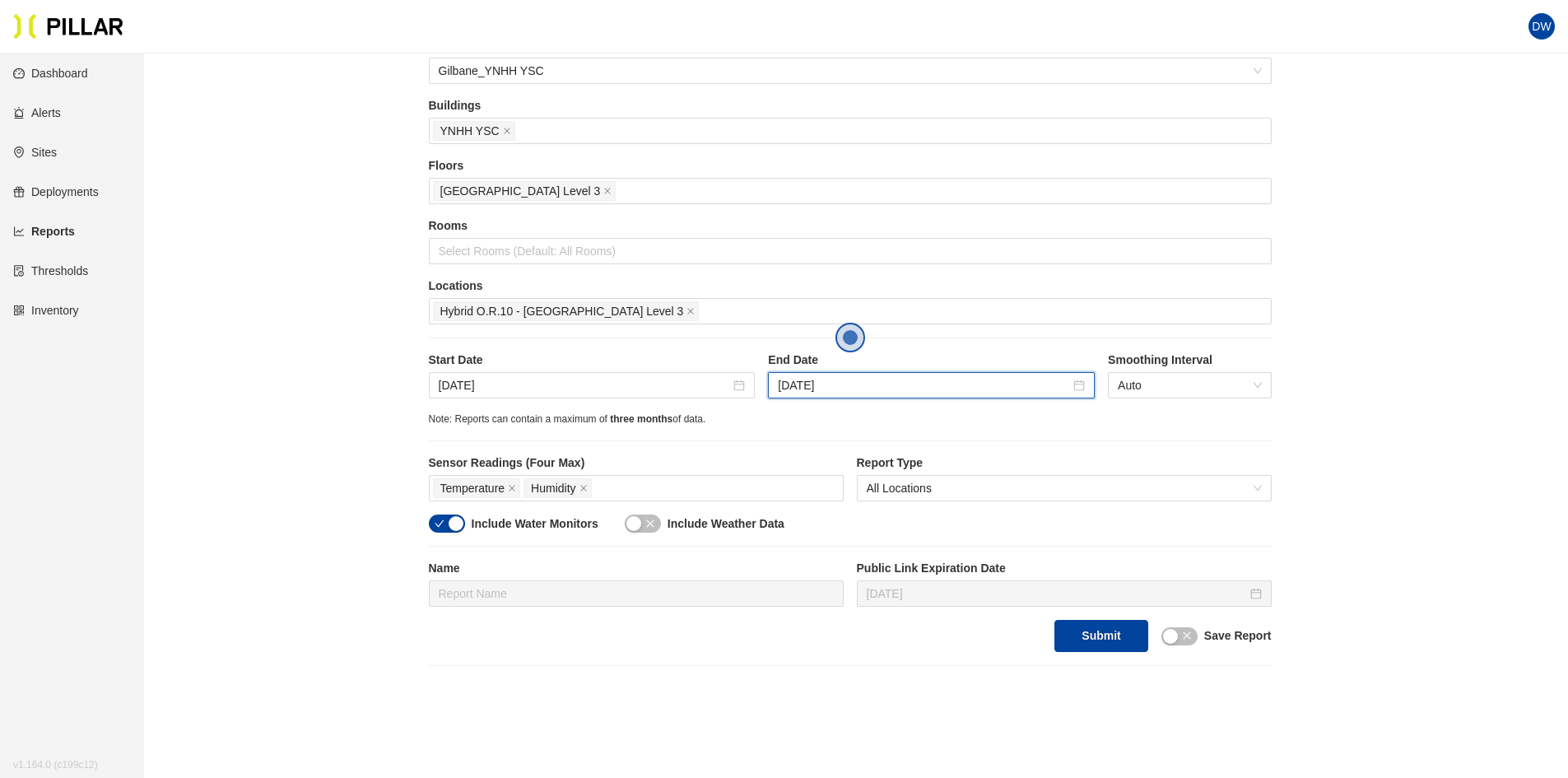
click at [1056, 440] on div "Site Gilbane_YNHH YSC Buildings YNHH YSC Floors [GEOGRAPHIC_DATA] Level 3 Rooms…" at bounding box center [850, 344] width 843 height 615
click at [649, 488] on div "Temperature Humidity" at bounding box center [636, 488] width 406 height 23
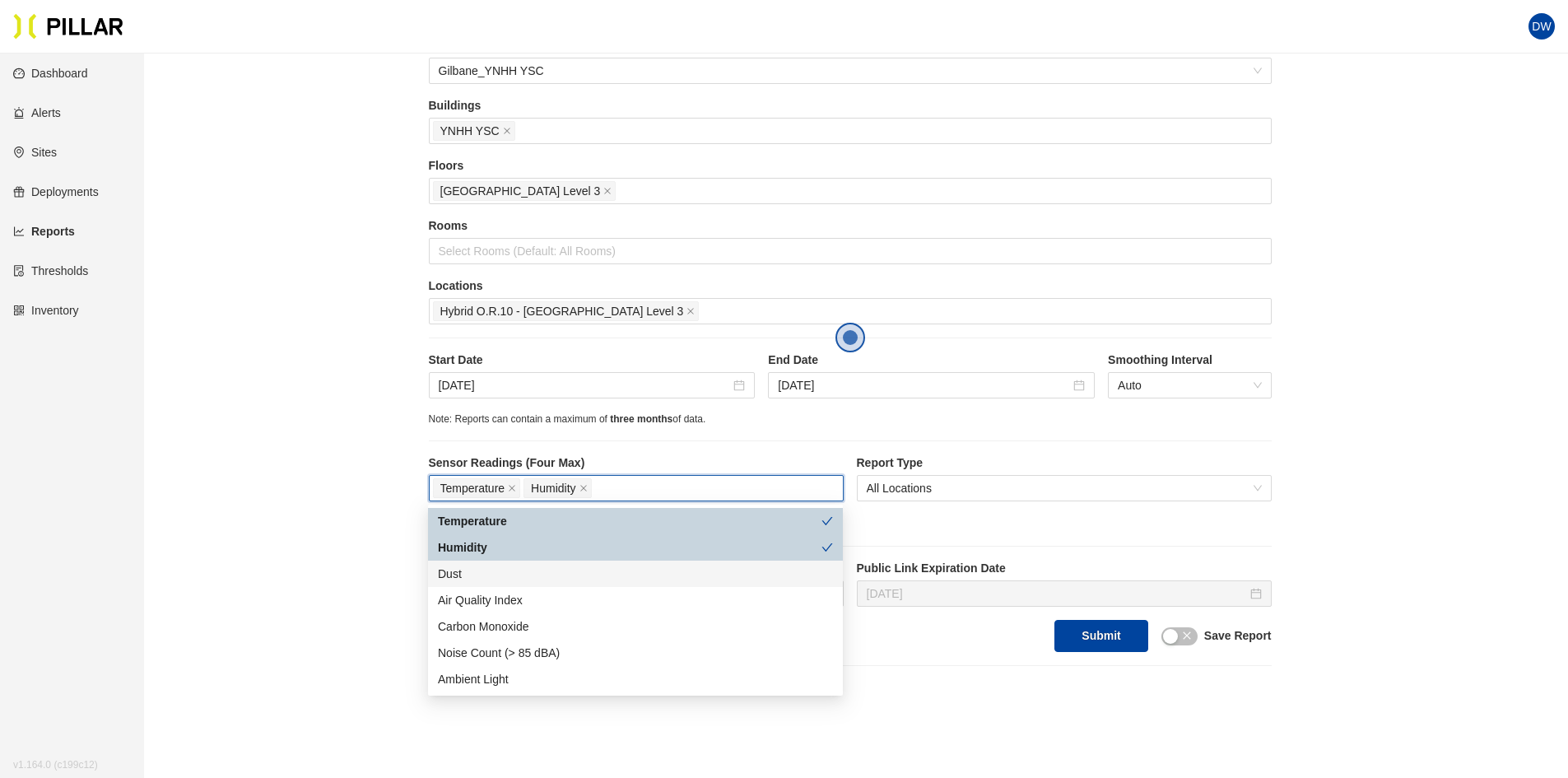
click at [581, 572] on div "Dust" at bounding box center [635, 573] width 395 height 18
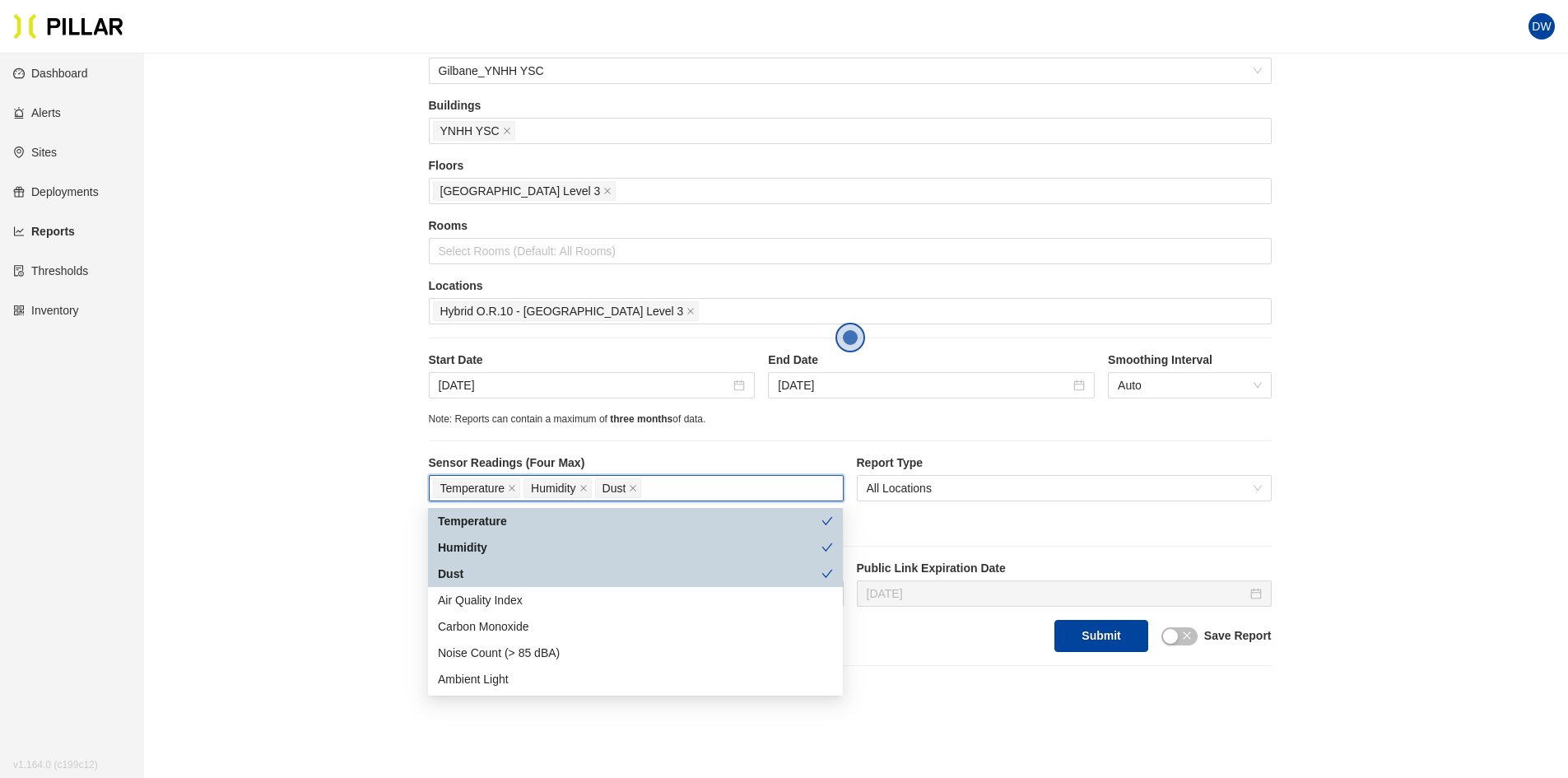
click at [822, 419] on div "Note: Reports can contain a maximum of three months of data." at bounding box center [850, 420] width 843 height 16
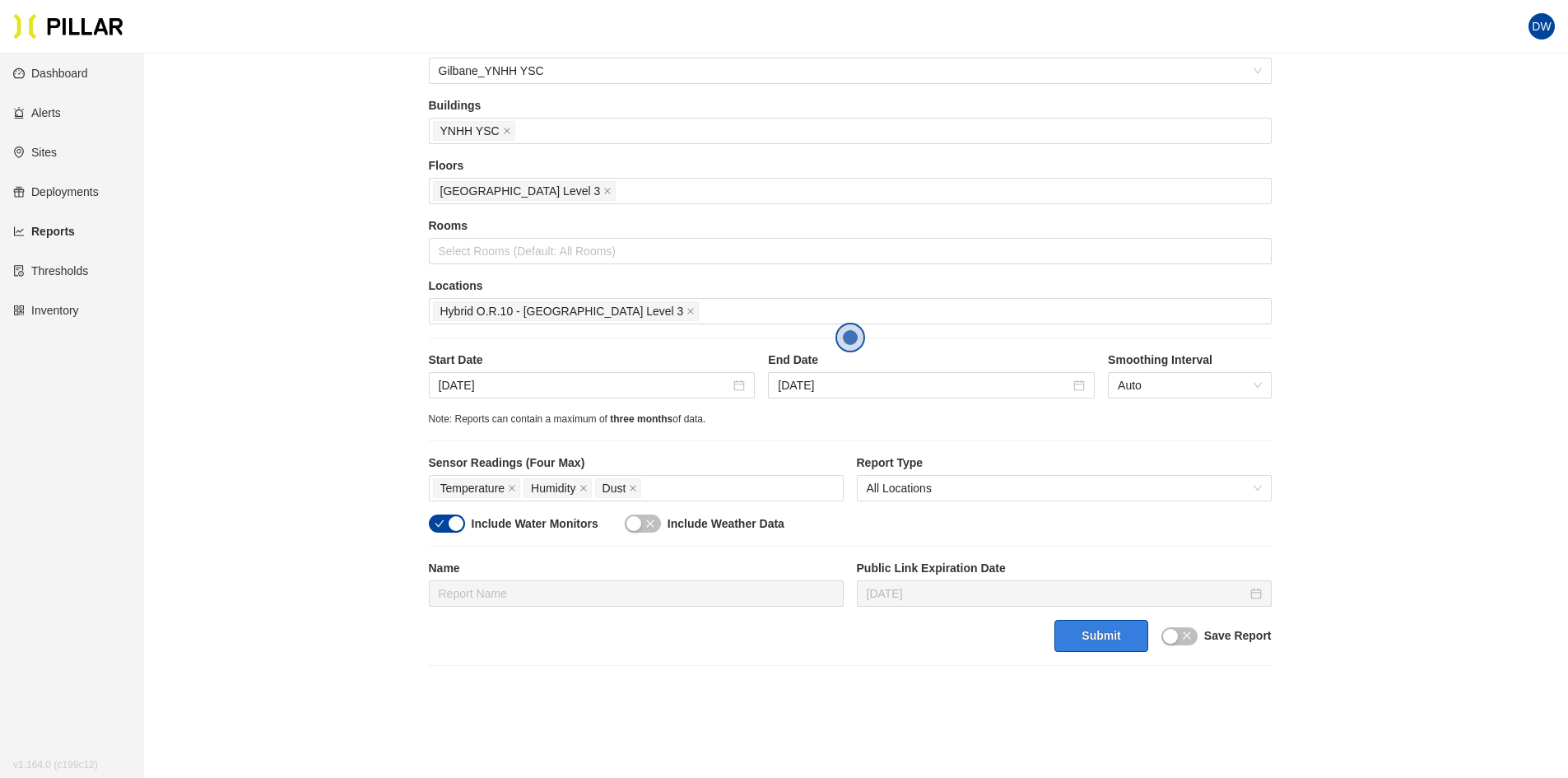
click at [1107, 639] on button "Submit" at bounding box center [1101, 636] width 93 height 32
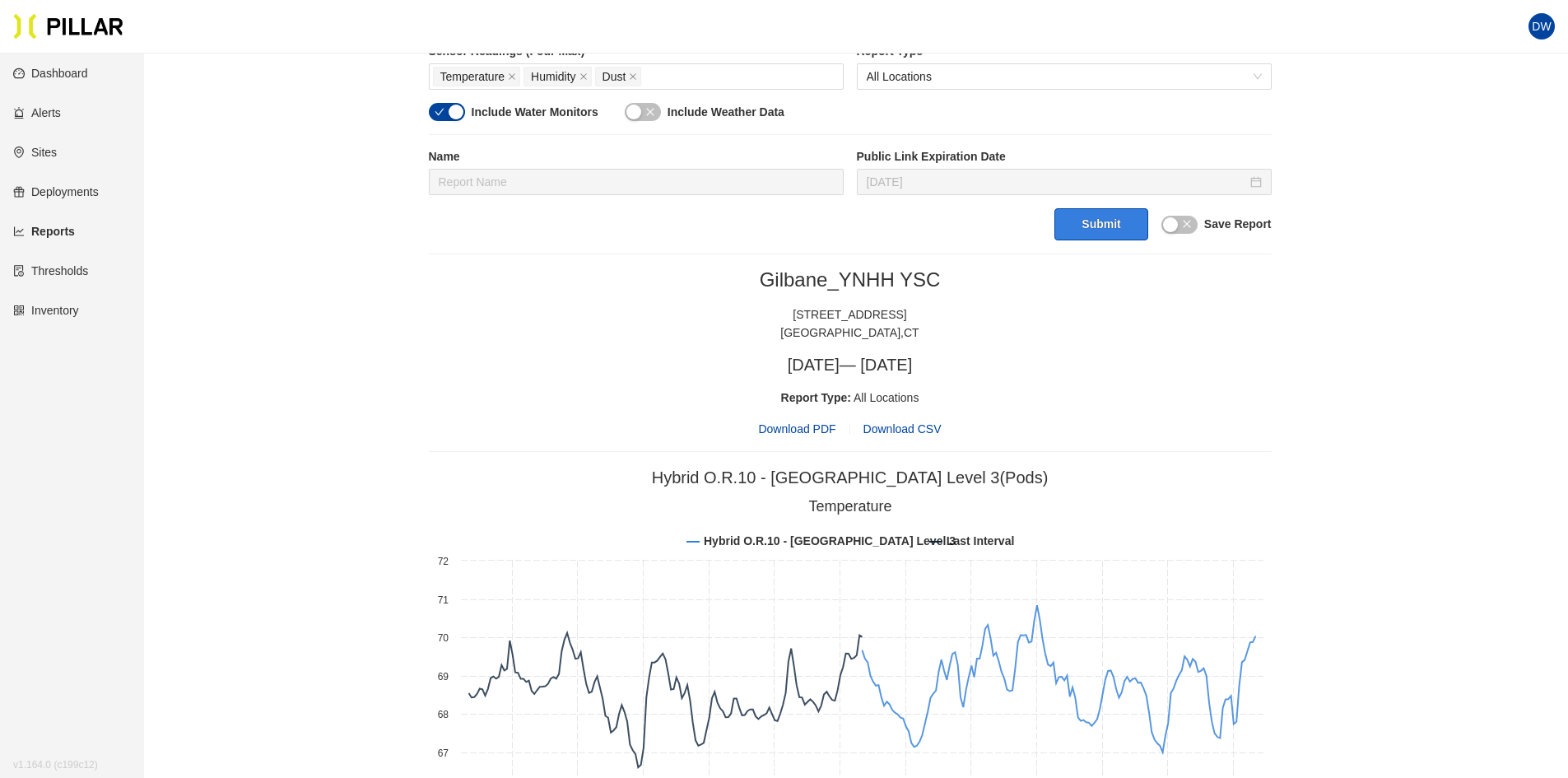
scroll to position [577, 0]
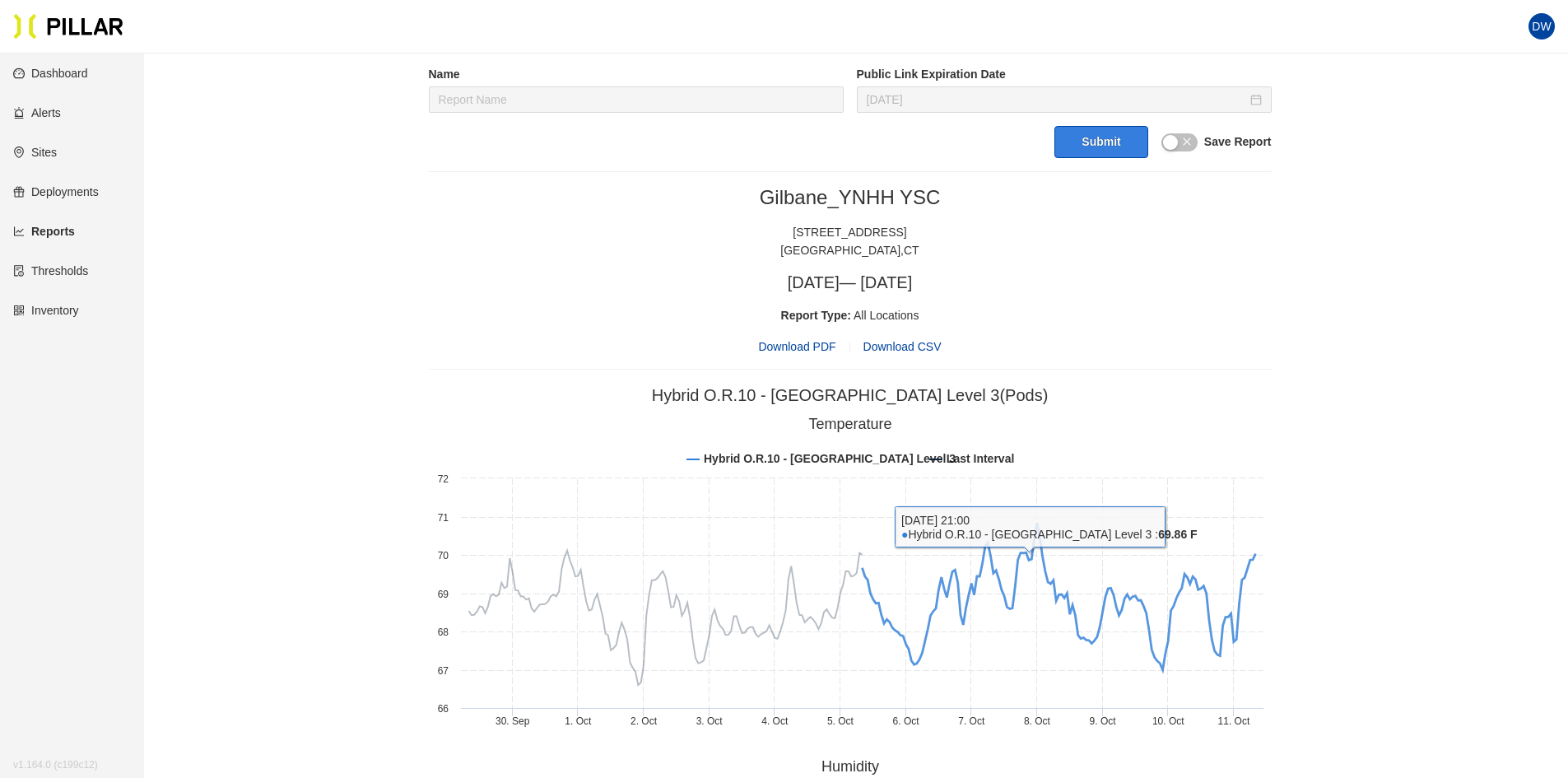
click at [1012, 456] on tspan "Last Interval" at bounding box center [978, 458] width 67 height 13
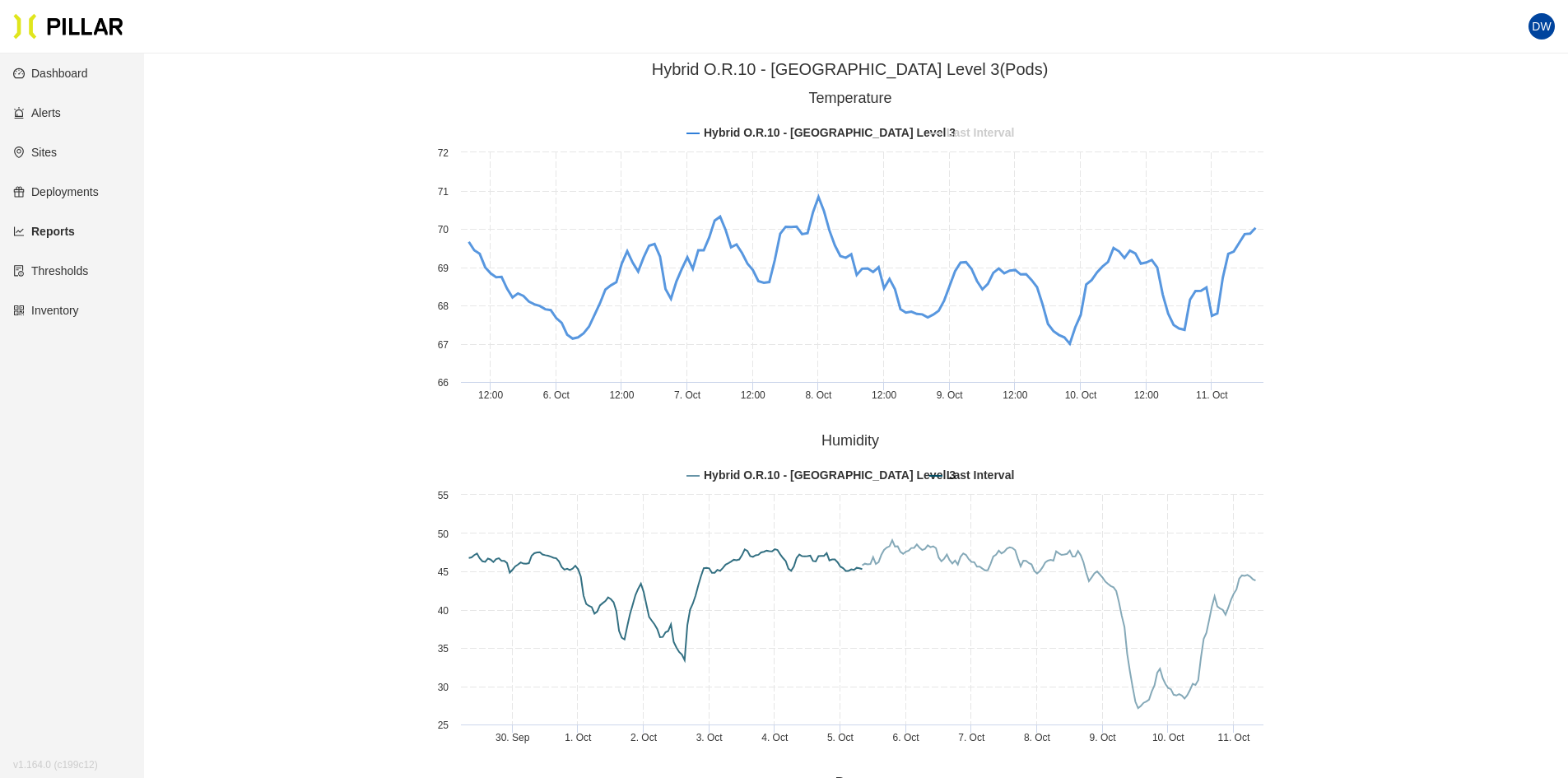
scroll to position [988, 0]
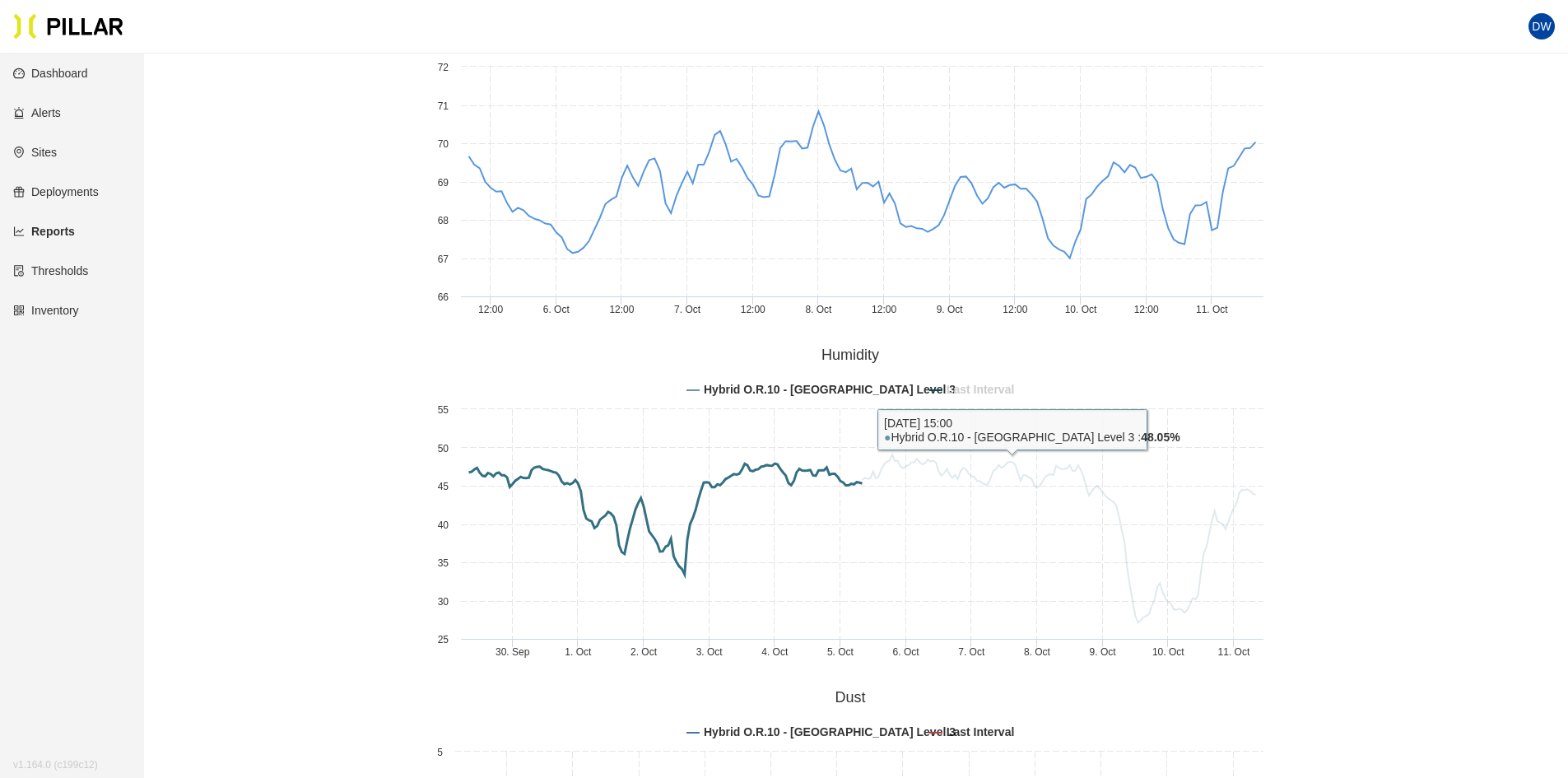
click at [1006, 385] on tspan "Last Interval" at bounding box center [978, 389] width 67 height 13
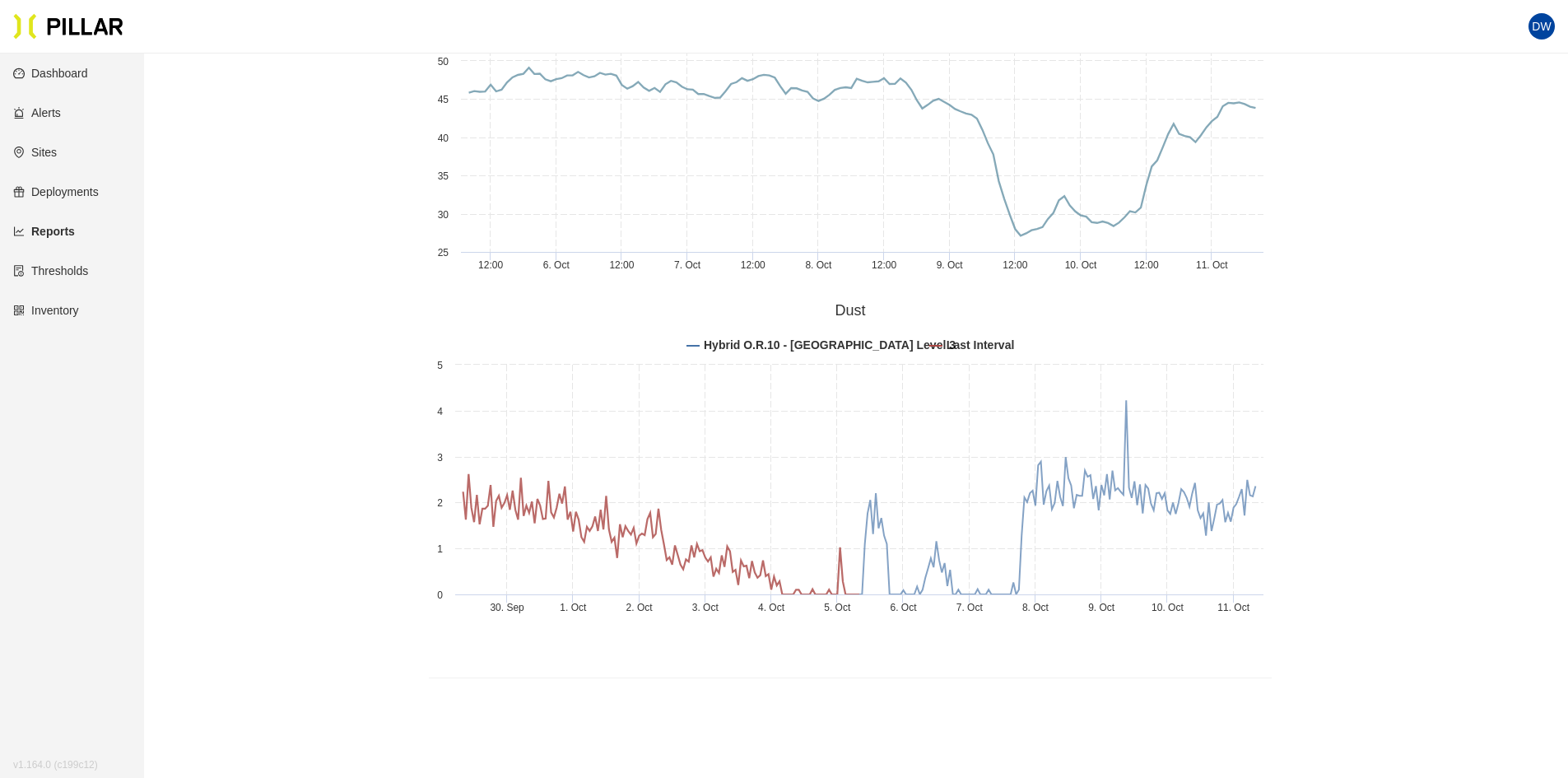
scroll to position [1400, 0]
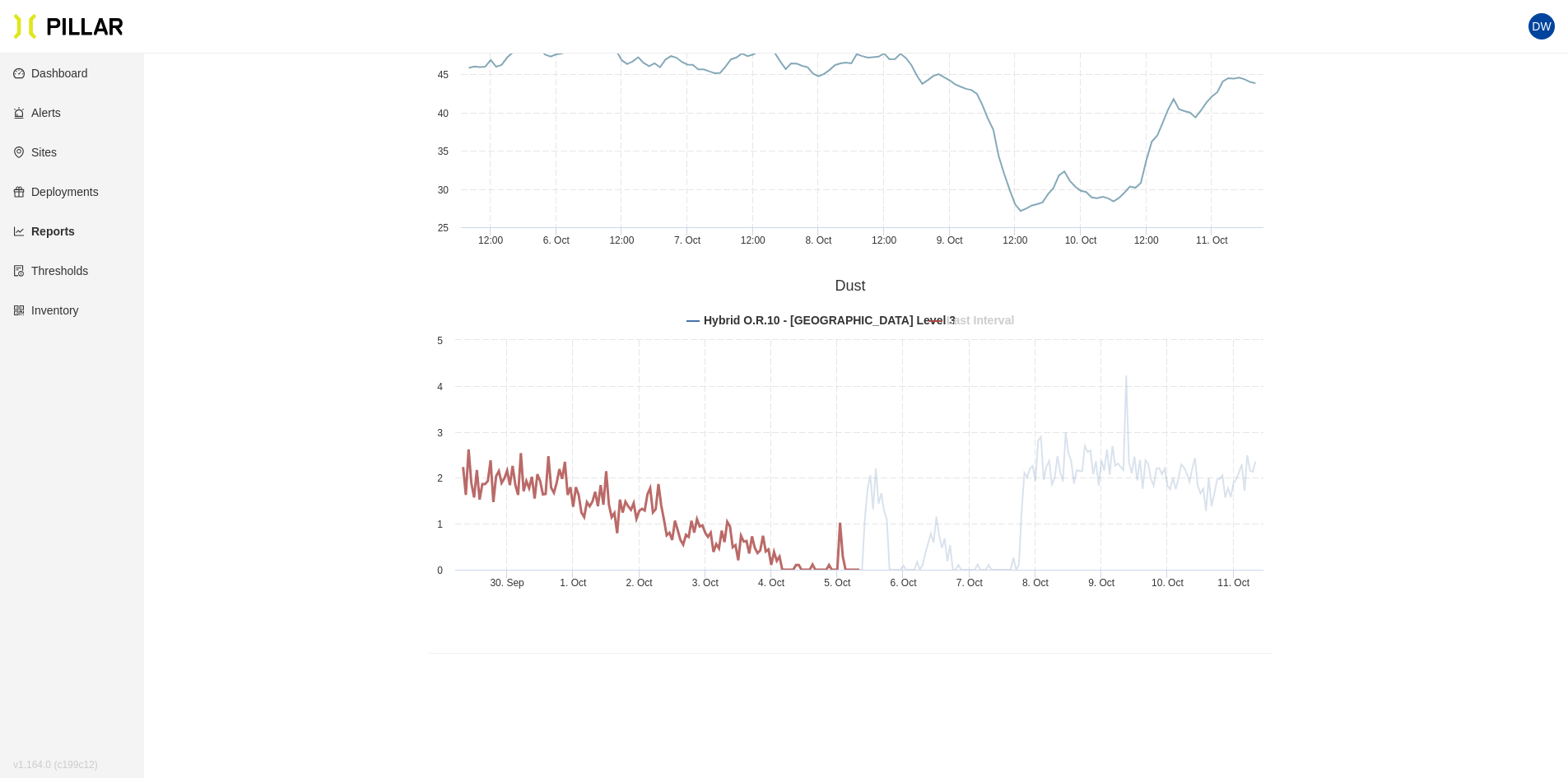
click at [999, 322] on tspan "Last Interval" at bounding box center [978, 320] width 67 height 13
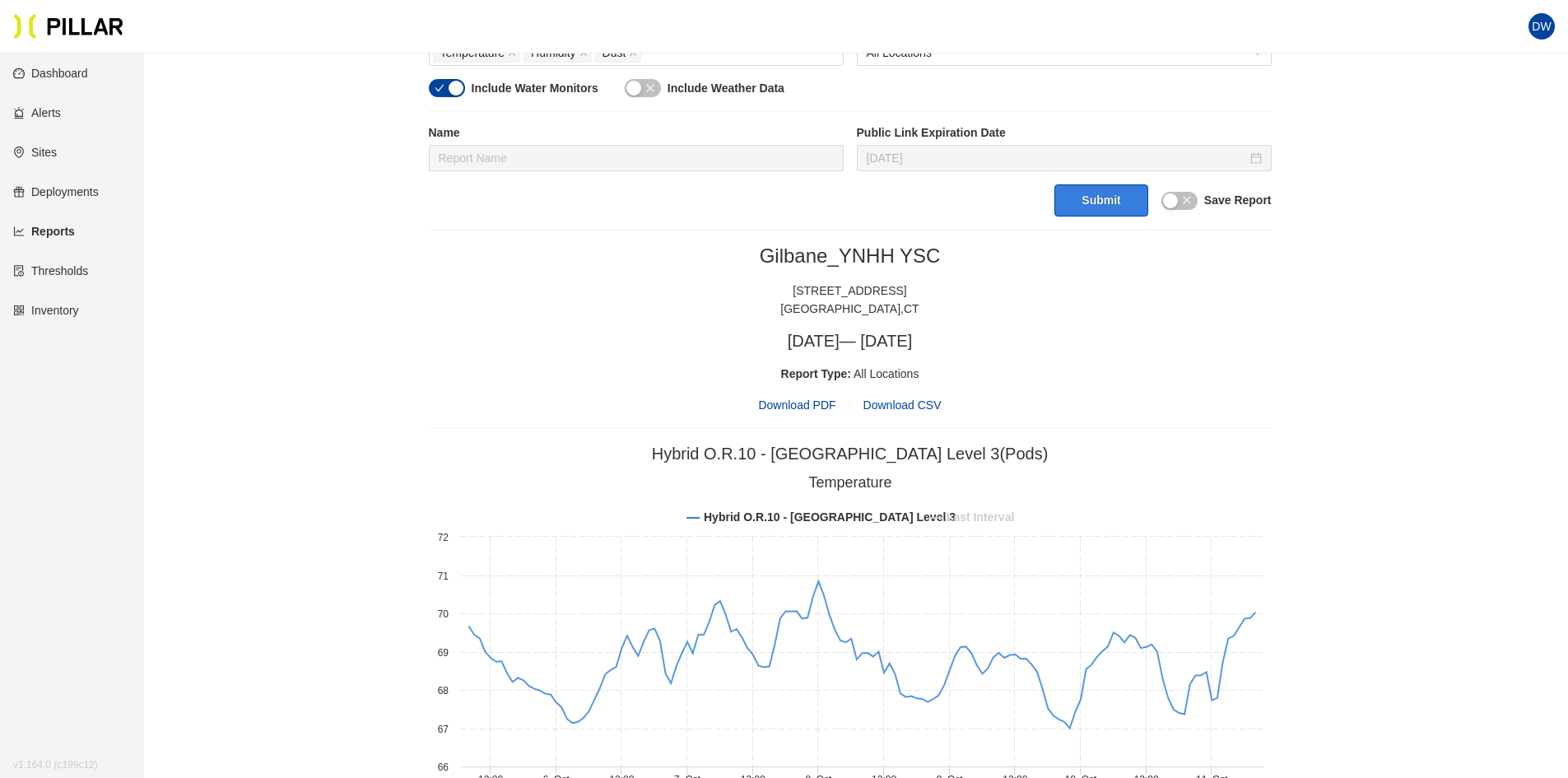
scroll to position [494, 0]
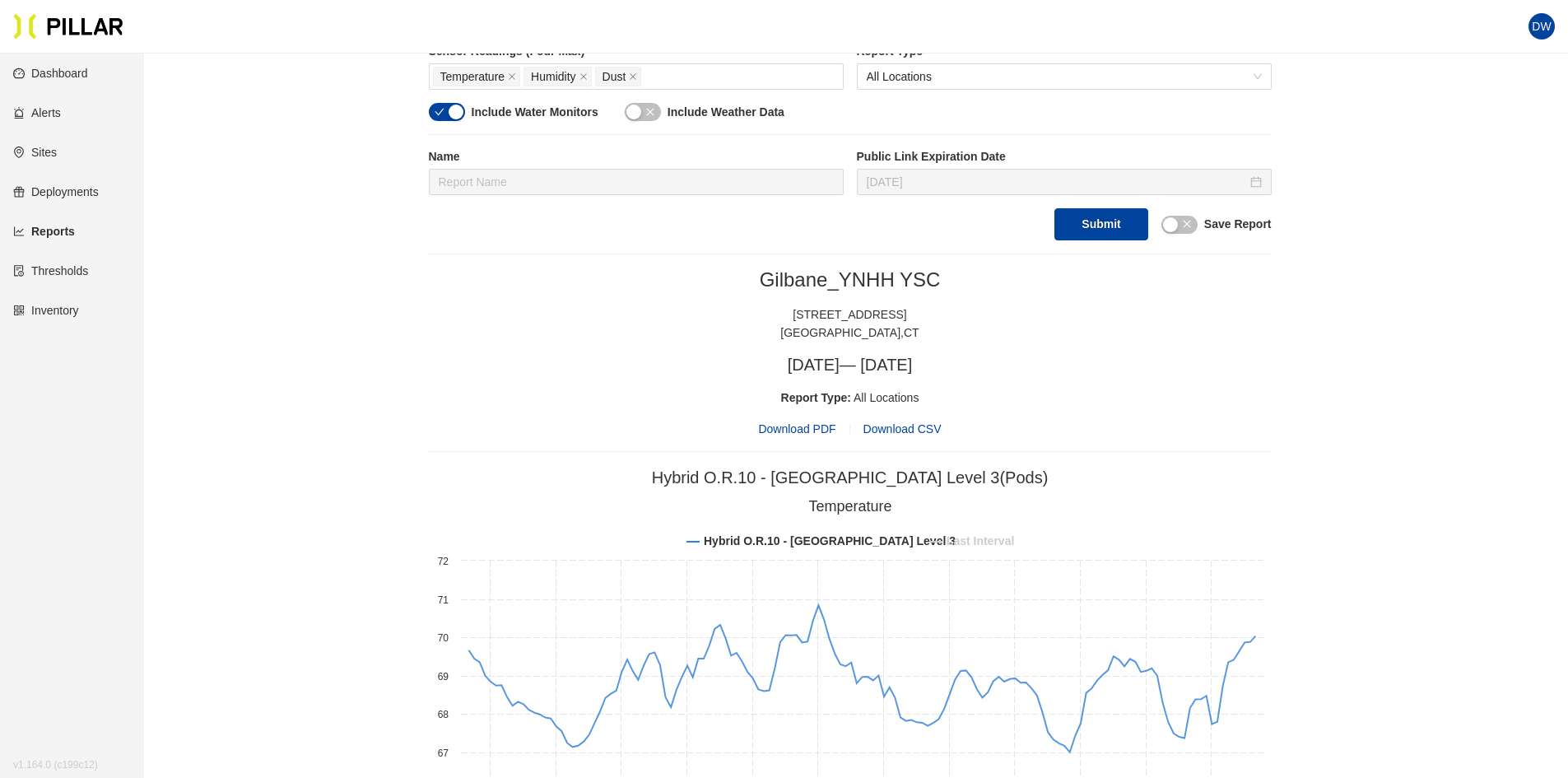
click at [825, 428] on span "Download PDF" at bounding box center [796, 428] width 78 height 18
